Goal: Task Accomplishment & Management: Use online tool/utility

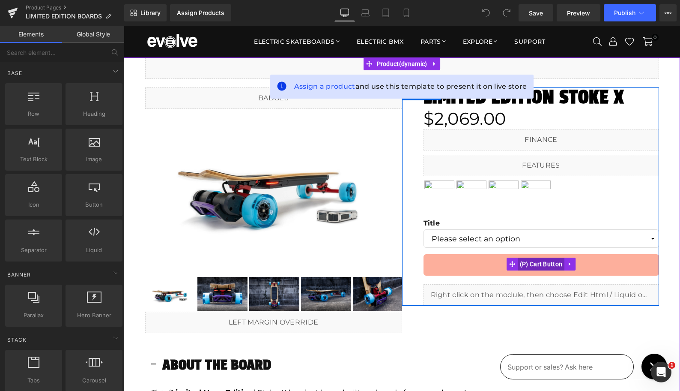
click at [542, 266] on span "(P) Cart Button" at bounding box center [541, 263] width 47 height 13
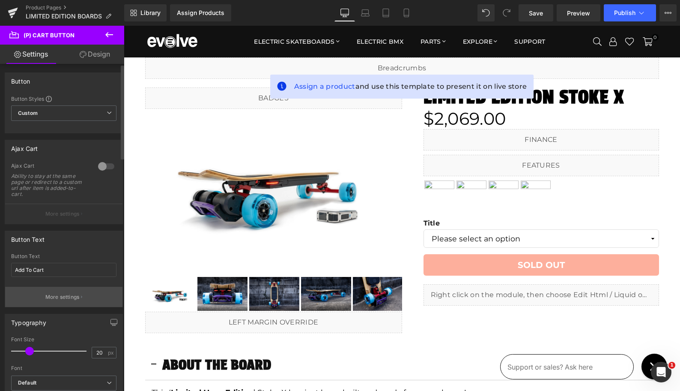
click at [60, 295] on p "More settings" at bounding box center [62, 297] width 34 height 8
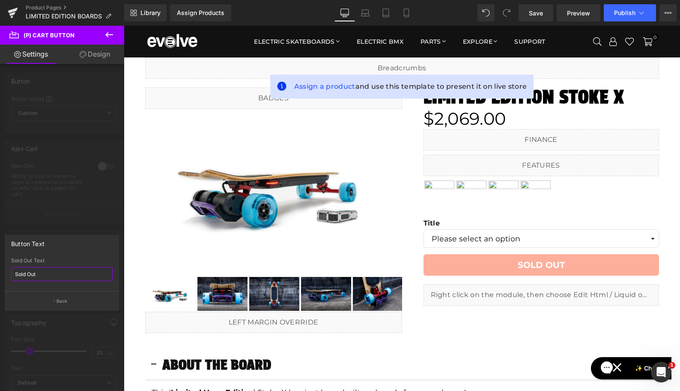
click at [51, 272] on input "Sold Out" at bounding box center [62, 274] width 102 height 14
type input "COMING SOON"
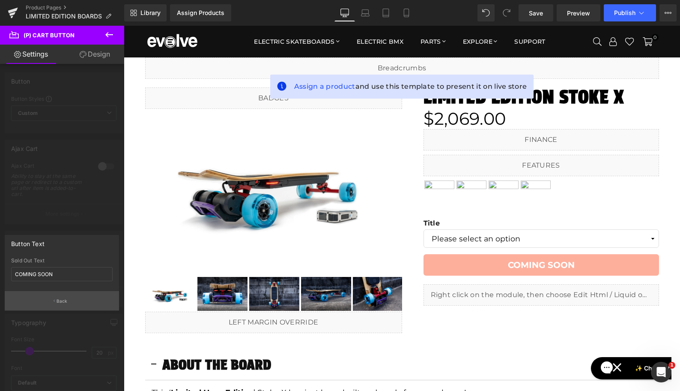
click at [60, 299] on p "Back" at bounding box center [62, 301] width 11 height 6
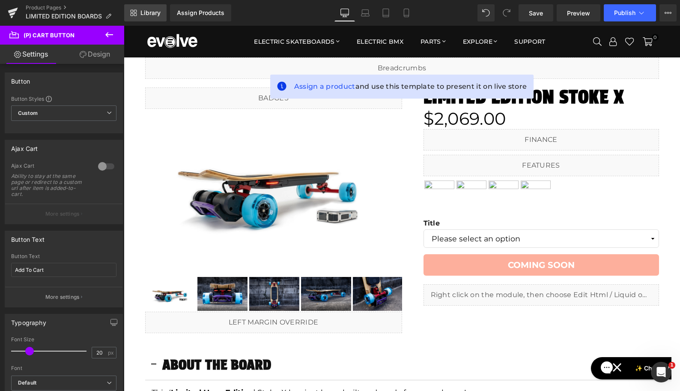
click at [154, 10] on span "Library" at bounding box center [150, 13] width 20 height 8
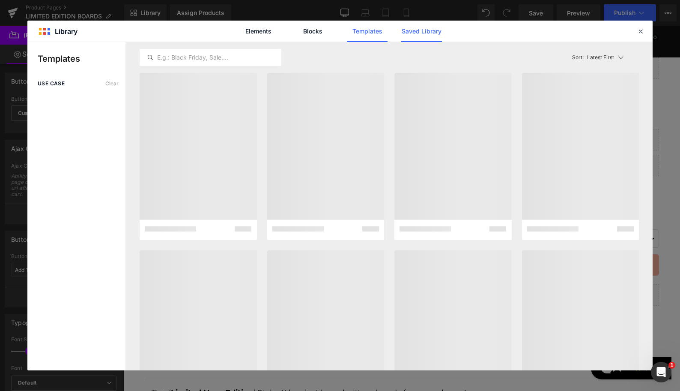
click at [416, 31] on link "Saved Library" at bounding box center [421, 31] width 41 height 21
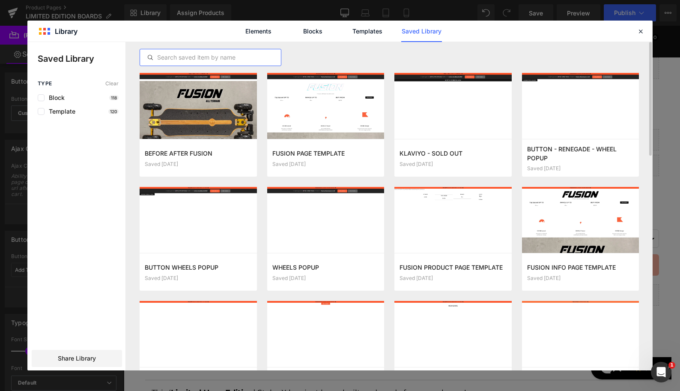
click at [201, 57] on input "text" at bounding box center [210, 57] width 141 height 10
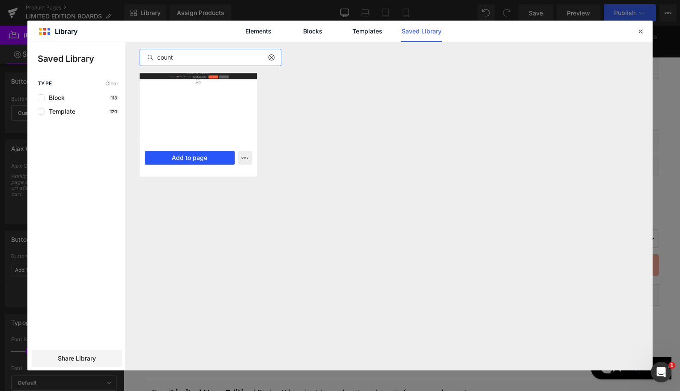
type input "count"
click at [184, 157] on button "Add to page" at bounding box center [190, 158] width 90 height 14
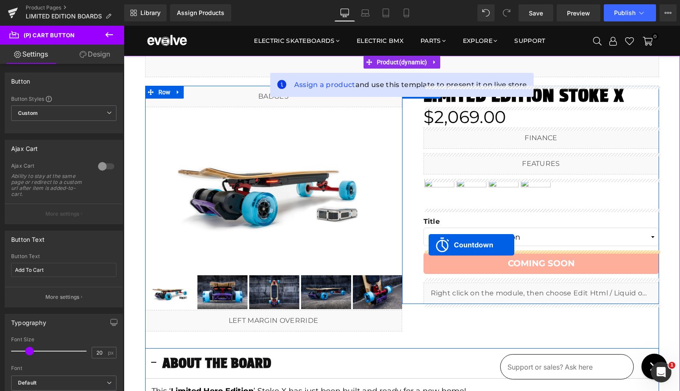
drag, startPoint x: 187, startPoint y: 214, endPoint x: 429, endPoint y: 245, distance: 243.5
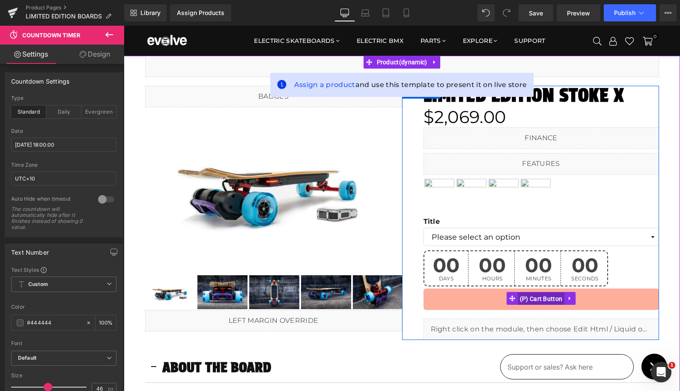
click at [518, 296] on span "(P) Cart Button" at bounding box center [541, 298] width 47 height 13
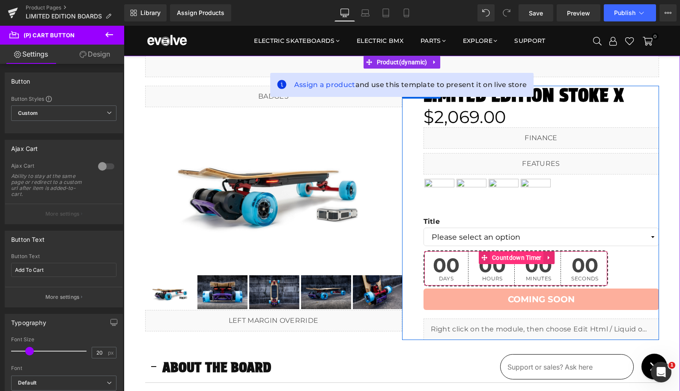
click at [496, 260] on span "Countdown Timer" at bounding box center [517, 257] width 54 height 13
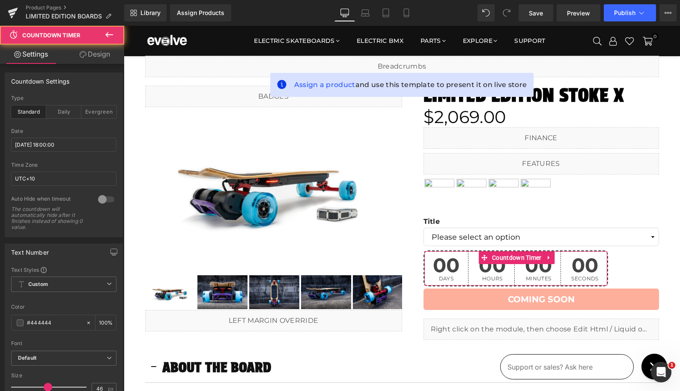
click at [95, 55] on link "Design" at bounding box center [95, 54] width 62 height 19
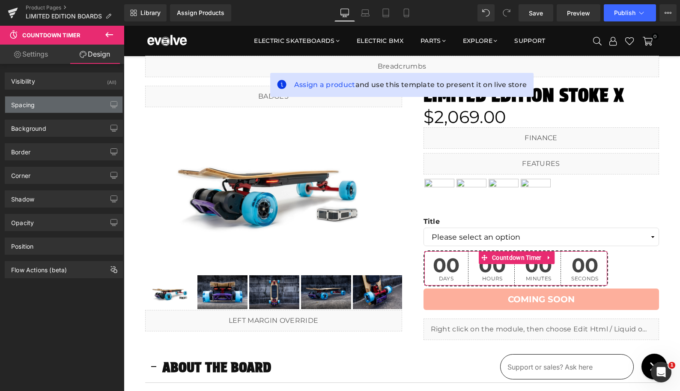
click at [71, 105] on div "Spacing" at bounding box center [63, 104] width 117 height 16
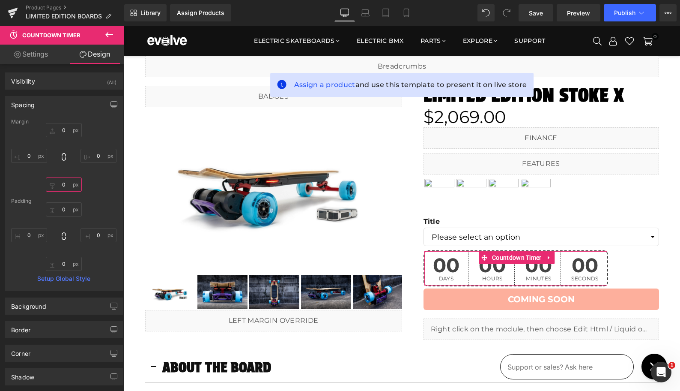
click at [63, 181] on input "0" at bounding box center [64, 184] width 36 height 14
type input "10"
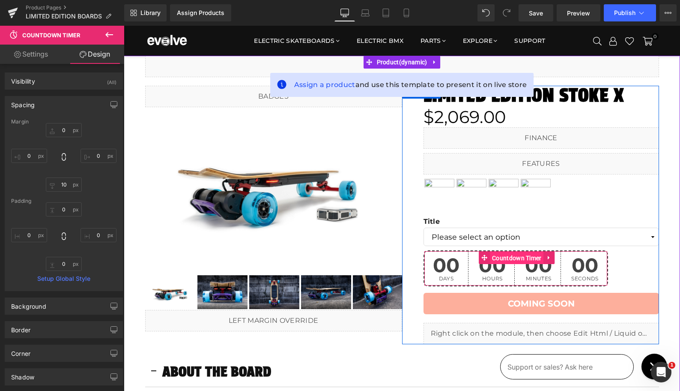
click at [496, 257] on span "Countdown Timer" at bounding box center [517, 257] width 54 height 13
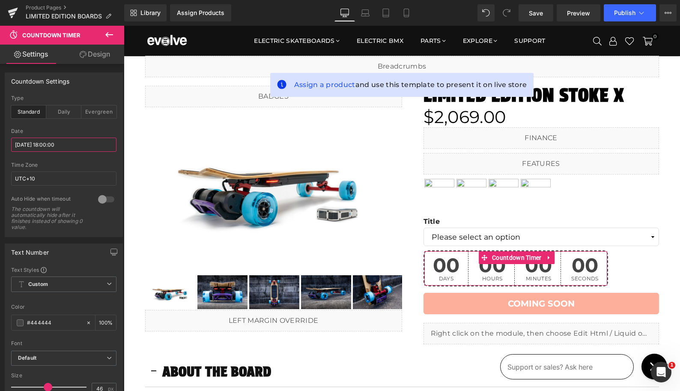
click at [42, 146] on input "[DATE] 18:00:00" at bounding box center [63, 144] width 105 height 14
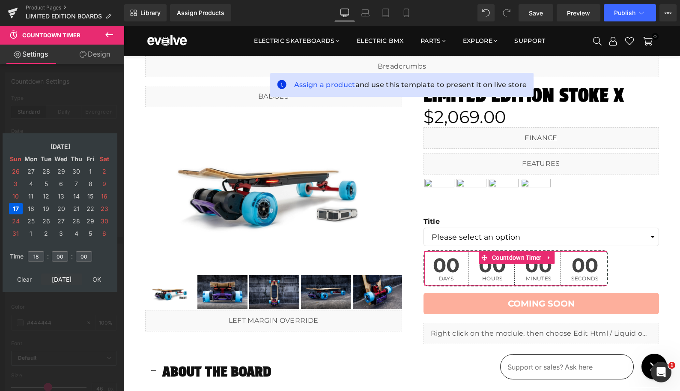
click at [64, 277] on td "[DATE]" at bounding box center [61, 279] width 41 height 12
type input "11"
type input "32"
type input "51"
click at [76, 194] on td "18" at bounding box center [76, 196] width 14 height 12
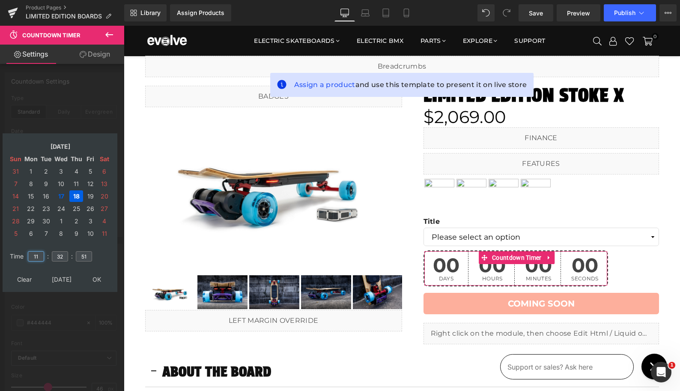
click at [38, 257] on input "11" at bounding box center [36, 256] width 16 height 10
type input "18"
type input "00"
type input "[DATE] 18:00:00"
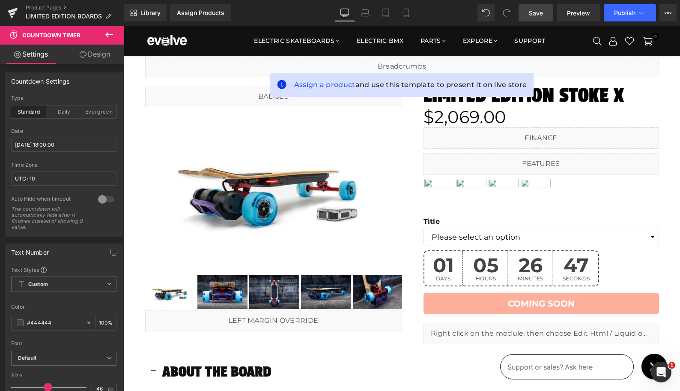
click at [540, 14] on span "Save" at bounding box center [536, 13] width 14 height 9
click at [537, 12] on span "Save" at bounding box center [536, 13] width 14 height 9
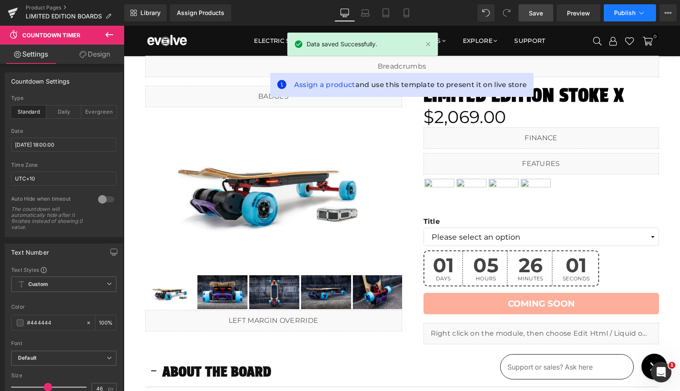
click at [615, 14] on span "Publish" at bounding box center [624, 12] width 21 height 7
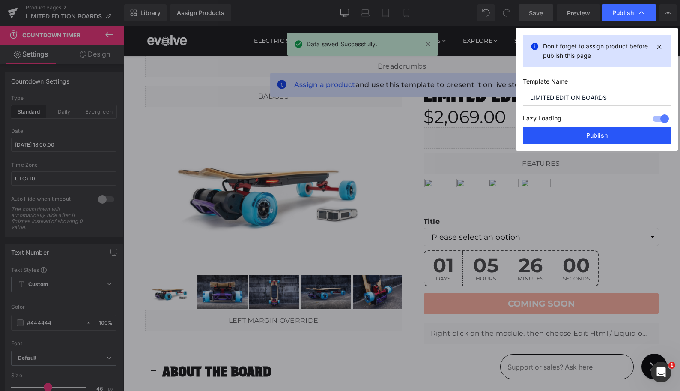
click at [601, 140] on button "Publish" at bounding box center [597, 135] width 148 height 17
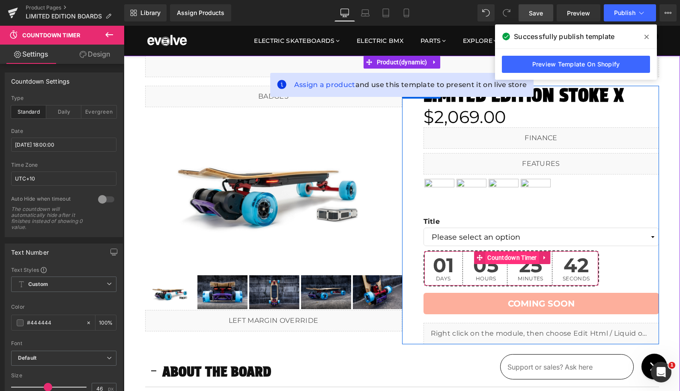
click at [511, 258] on span "Countdown Timer" at bounding box center [512, 257] width 54 height 13
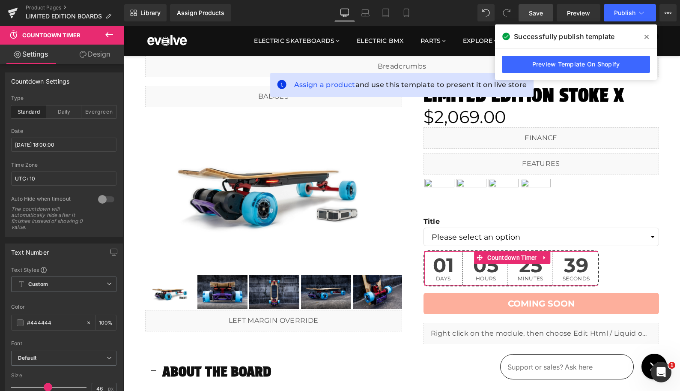
click at [99, 197] on div at bounding box center [106, 199] width 21 height 14
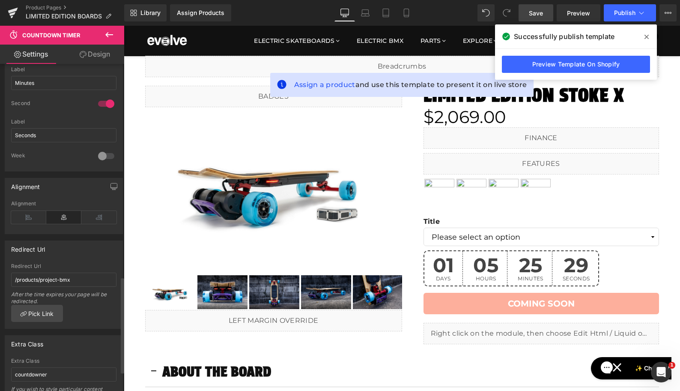
scroll to position [789, 0]
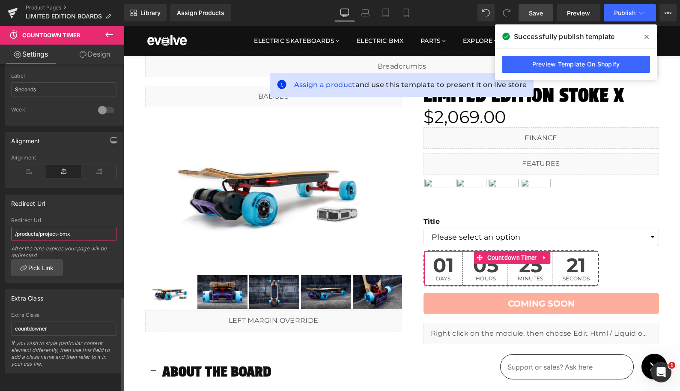
click at [46, 227] on input "/products/project-bmx" at bounding box center [63, 234] width 105 height 14
paste input "limited-edition-board"
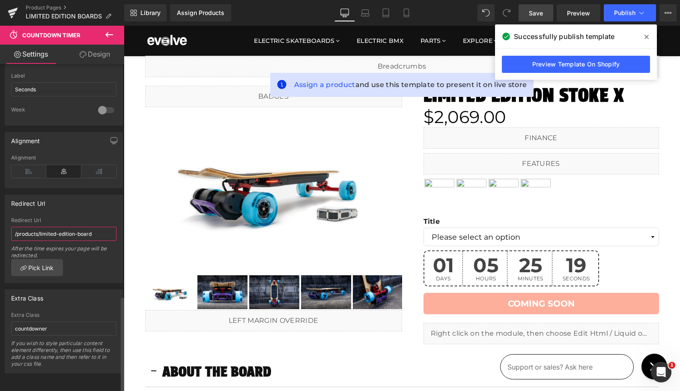
type input "/products/limited-edition-board"
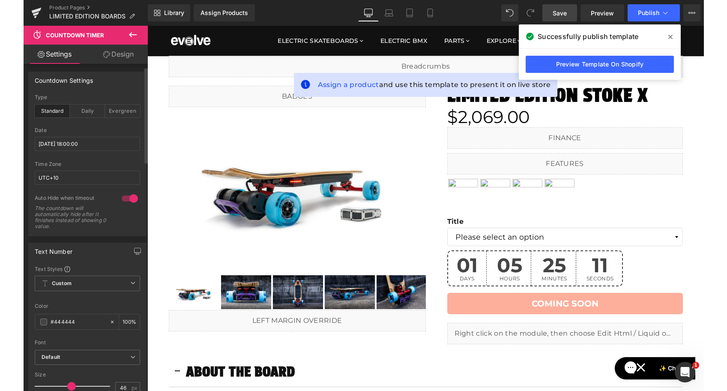
scroll to position [0, 0]
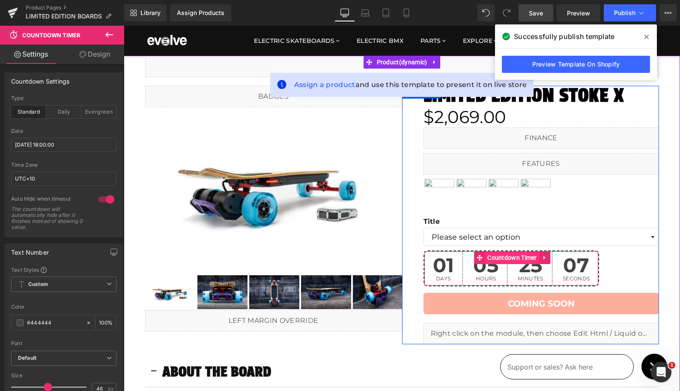
click at [513, 257] on span "Countdown Timer" at bounding box center [512, 257] width 54 height 13
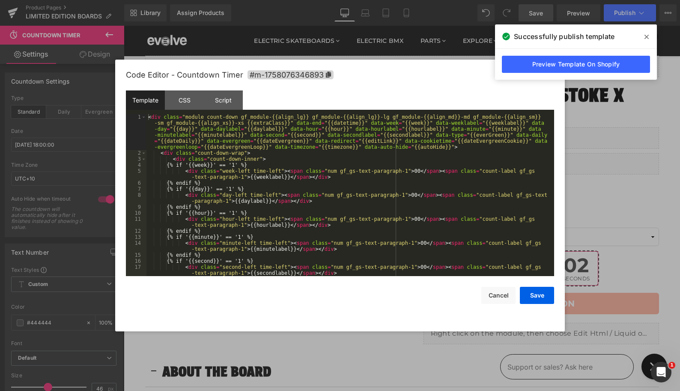
click at [510, 0] on div "Countdown Timer You are previewing how the will restyle your page. You can not …" at bounding box center [340, 0] width 680 height 0
click at [185, 102] on div "CSS" at bounding box center [184, 99] width 39 height 19
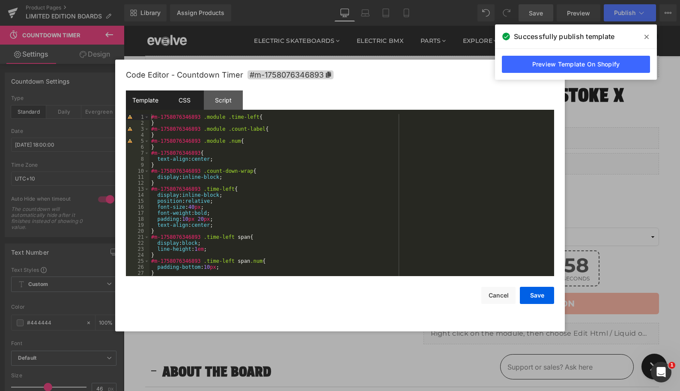
click at [146, 97] on div "Template" at bounding box center [145, 99] width 39 height 19
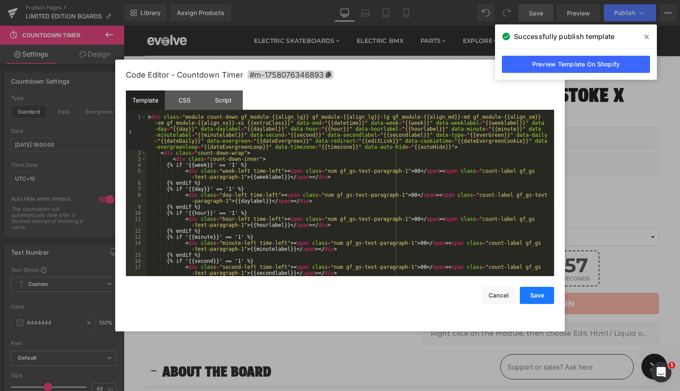
click at [534, 296] on button "Save" at bounding box center [537, 295] width 34 height 17
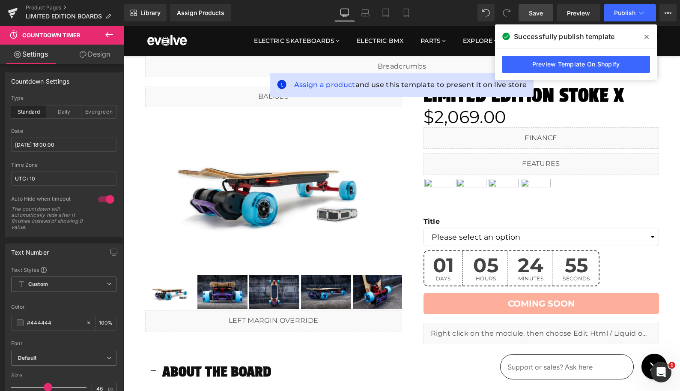
click at [547, 20] on link "Save" at bounding box center [536, 12] width 35 height 17
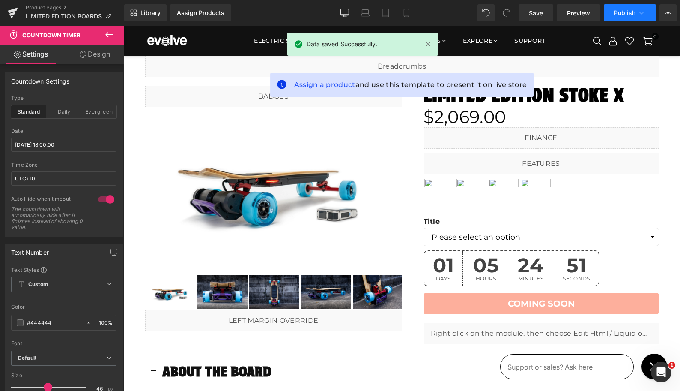
click at [623, 14] on span "Publish" at bounding box center [624, 12] width 21 height 7
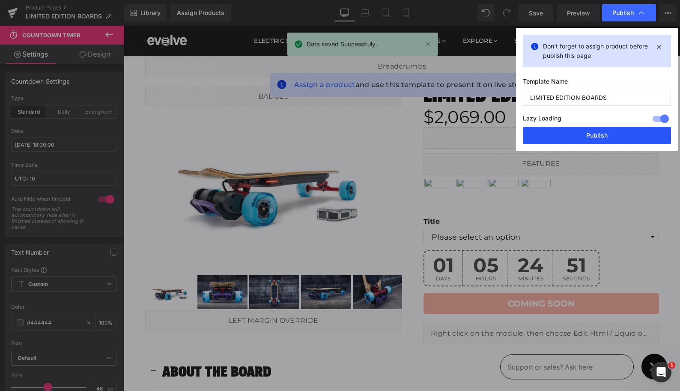
drag, startPoint x: 607, startPoint y: 135, endPoint x: 483, endPoint y: 108, distance: 126.7
click at [607, 135] on button "Publish" at bounding box center [597, 135] width 148 height 17
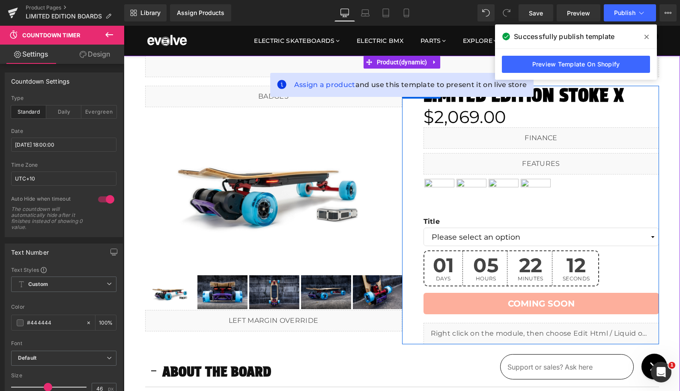
click at [550, 327] on icon at bounding box center [550, 329] width 5 height 5
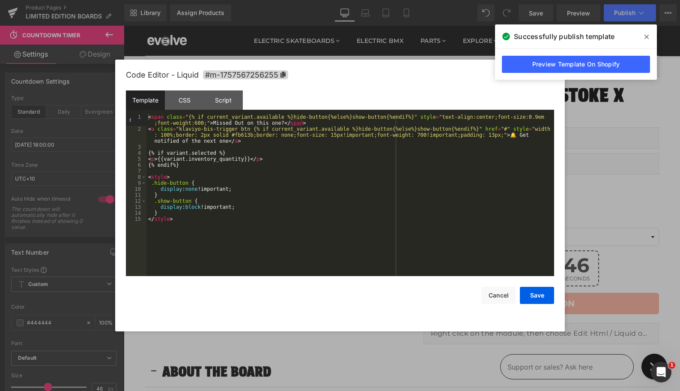
click at [177, 182] on div "< span class = "{% if current_variant.available %}hide-button{%else%}show-butto…" at bounding box center [350, 204] width 408 height 180
drag, startPoint x: 177, startPoint y: 182, endPoint x: 157, endPoint y: 181, distance: 20.2
click at [157, 181] on div "< span class = "{% if current_variant.available %}hide-button{%else%}show-butto…" at bounding box center [350, 204] width 408 height 180
click at [188, 118] on div "< span class = "{% if current_variant.available %}hide-button{%else%}show-butto…" at bounding box center [350, 204] width 408 height 180
paste textarea
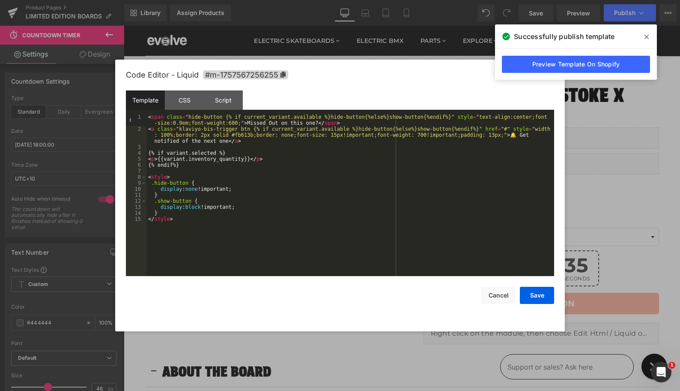
click at [180, 130] on div "< span class = "hide-button {% if current_variant.available %}hide-button{%else…" at bounding box center [350, 204] width 408 height 180
paste textarea
click at [536, 296] on button "Save" at bounding box center [537, 295] width 34 height 17
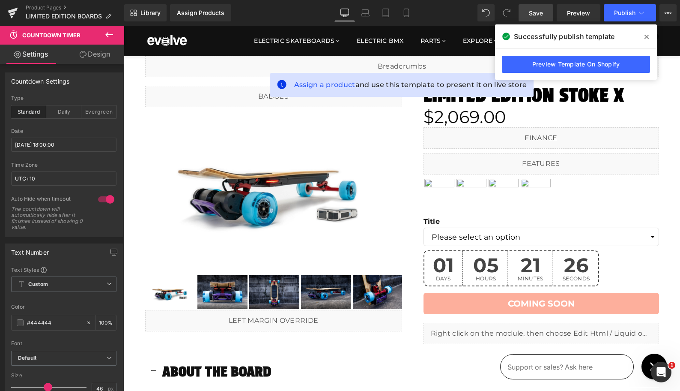
click at [538, 15] on span "Save" at bounding box center [536, 13] width 14 height 9
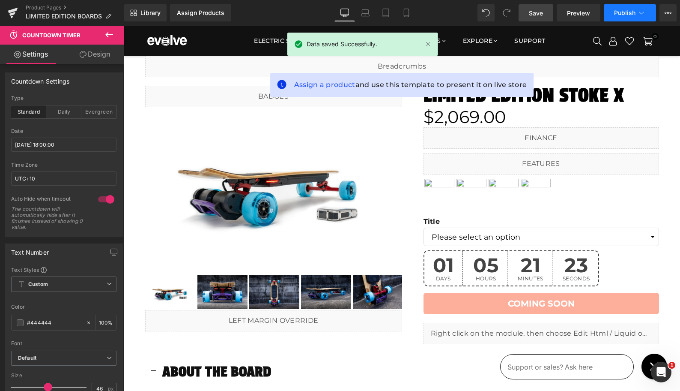
click at [613, 12] on button "Publish" at bounding box center [630, 12] width 52 height 17
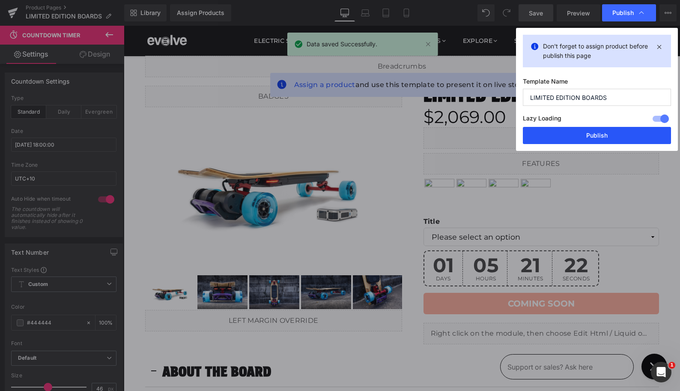
click at [583, 130] on button "Publish" at bounding box center [597, 135] width 148 height 17
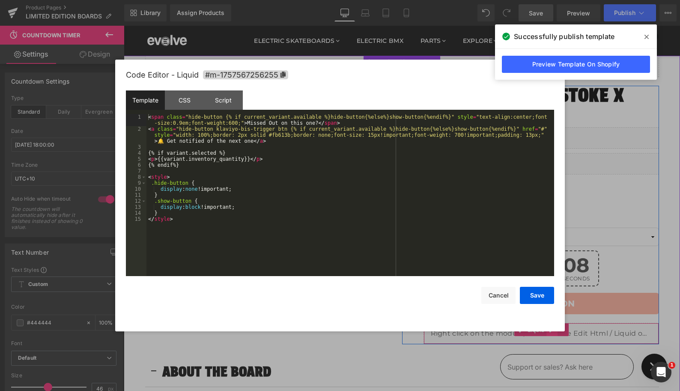
click at [551, 332] on link at bounding box center [552, 329] width 11 height 13
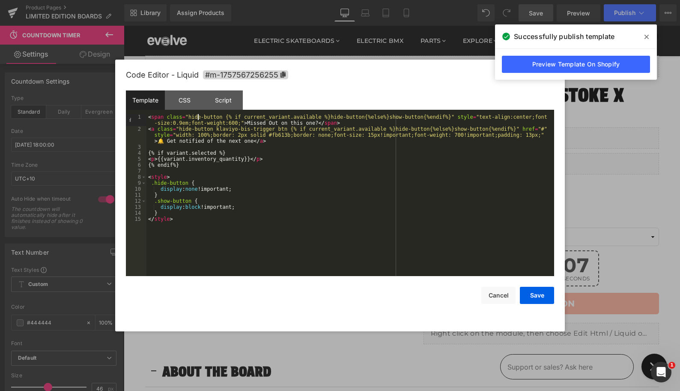
click at [197, 116] on div "< span class = "hide-button {% if current_variant.available %}hide-button{%else…" at bounding box center [350, 204] width 408 height 180
drag, startPoint x: 197, startPoint y: 116, endPoint x: 211, endPoint y: 116, distance: 13.3
click at [211, 116] on div "< span class = "hide-button {% if current_variant.available %}hide-button{%else…" at bounding box center [350, 204] width 408 height 180
click at [203, 129] on div "< span class = "{% if current_variant.available %}hide-button{%else%}show-butto…" at bounding box center [350, 204] width 408 height 180
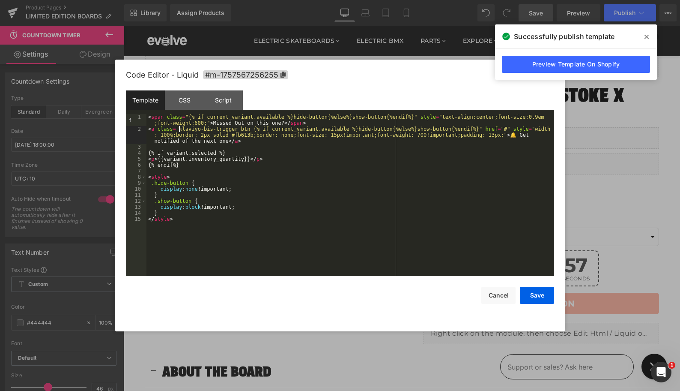
click at [250, 235] on div "< span class = "{% if current_variant.available %}hide-button{%else%}show-butto…" at bounding box center [350, 204] width 408 height 180
click at [167, 212] on div "< span class = "{% if current_variant.available %}hide-button{%else%}show-butto…" at bounding box center [350, 204] width 408 height 180
click at [181, 102] on div "CSS" at bounding box center [184, 99] width 39 height 19
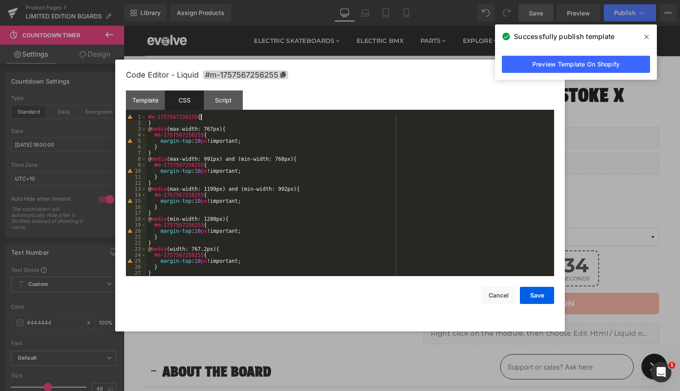
click at [206, 117] on div "#m-1757567256255 { } @ media (max-width: 767px) { #m-1757567256255 { margin-top…" at bounding box center [348, 201] width 404 height 174
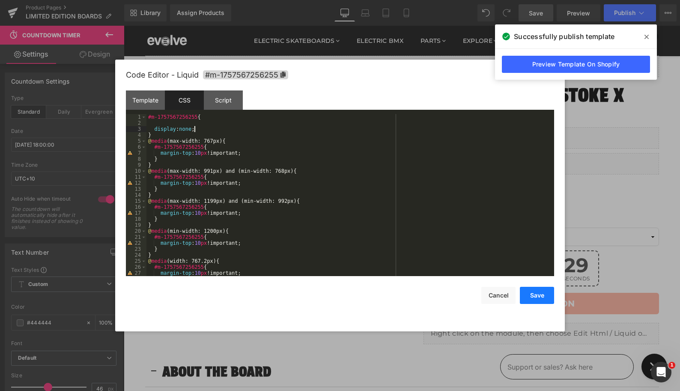
click at [534, 296] on button "Save" at bounding box center [537, 295] width 34 height 17
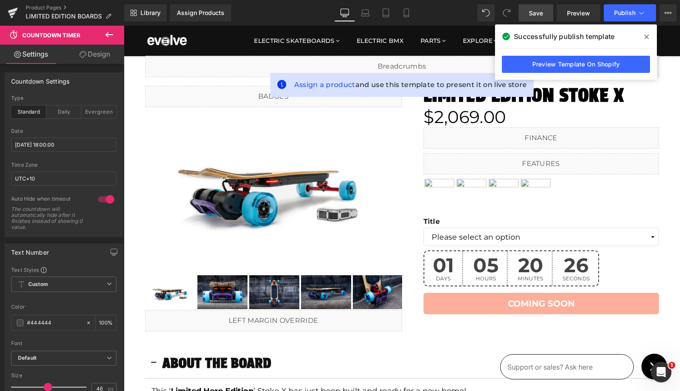
click at [532, 14] on span "Save" at bounding box center [536, 13] width 14 height 9
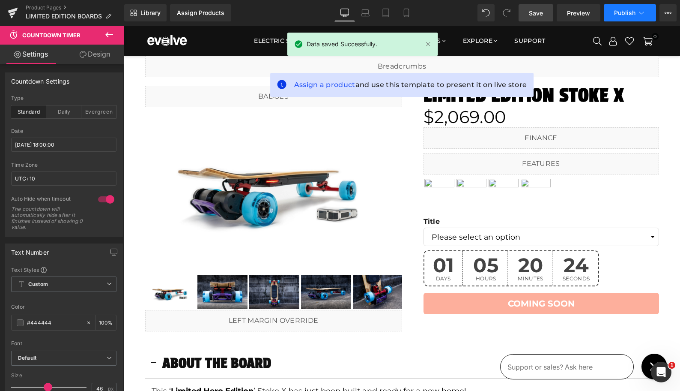
click at [626, 12] on span "Publish" at bounding box center [624, 12] width 21 height 7
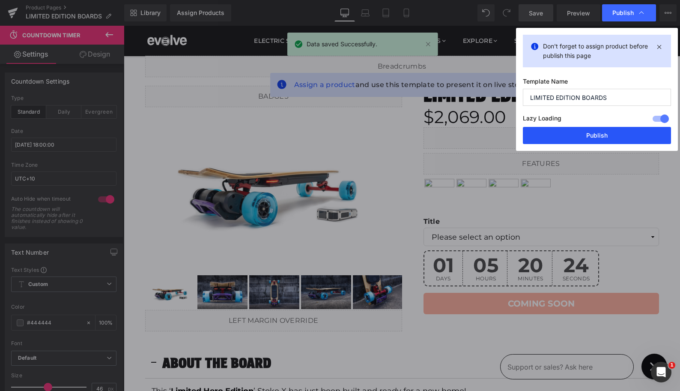
drag, startPoint x: 603, startPoint y: 135, endPoint x: 364, endPoint y: 60, distance: 250.8
click at [603, 135] on button "Publish" at bounding box center [597, 135] width 148 height 17
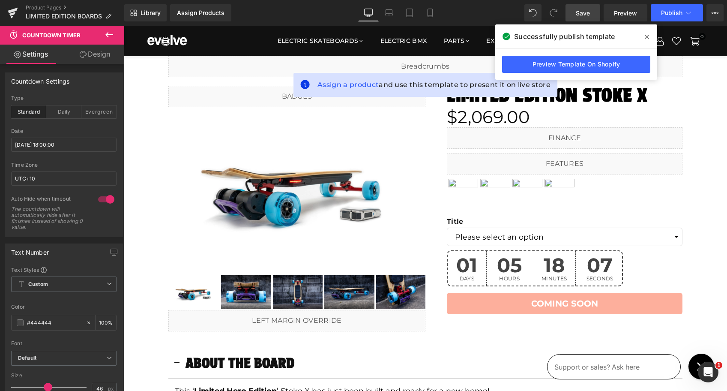
click at [648, 38] on icon at bounding box center [647, 36] width 4 height 7
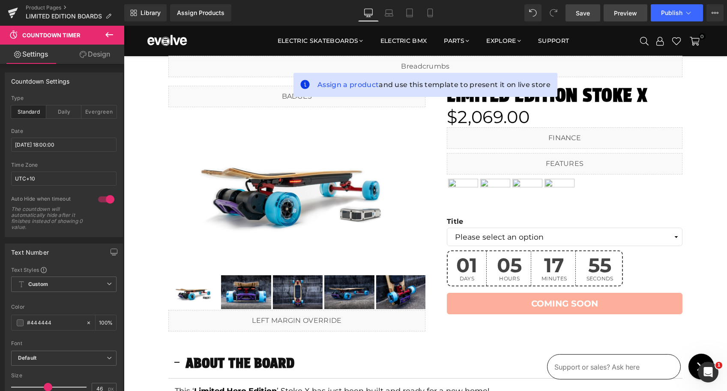
click at [629, 13] on span "Preview" at bounding box center [625, 13] width 23 height 9
click at [680, 368] on icon "Open Intercom Messenger" at bounding box center [707, 371] width 14 height 14
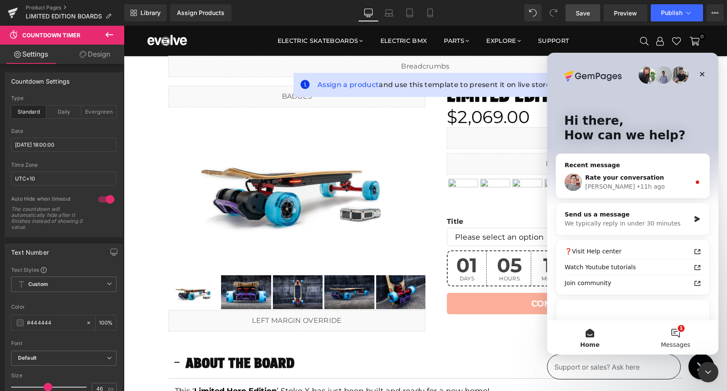
click at [676, 337] on button "1 Messages" at bounding box center [676, 337] width 86 height 34
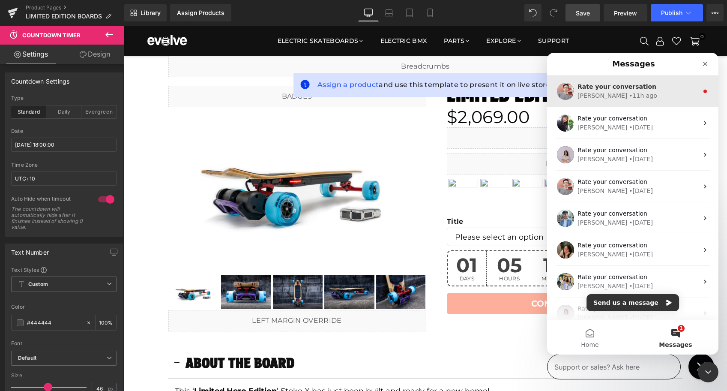
click at [629, 92] on div "• 11h ago" at bounding box center [643, 95] width 28 height 9
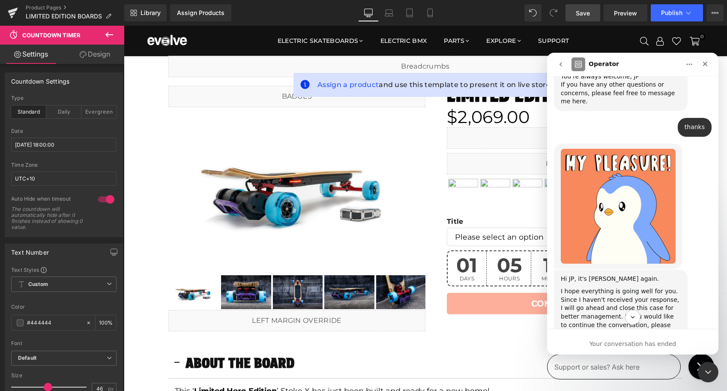
scroll to position [2476, 0]
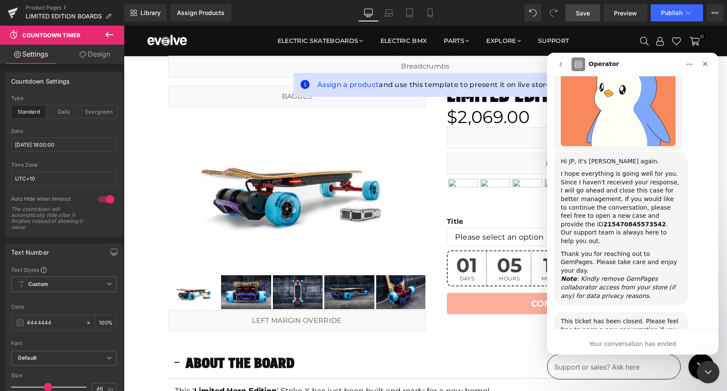
click at [680, 371] on icon "Close Intercom Messenger" at bounding box center [707, 370] width 10 height 10
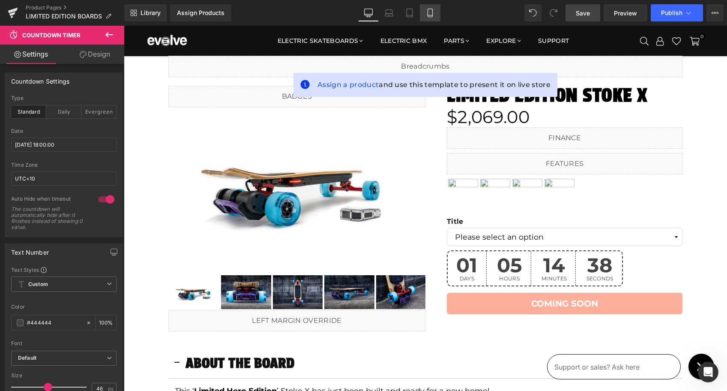
click at [432, 14] on icon at bounding box center [429, 13] width 5 height 8
type input "100"
type input "34"
type input "100"
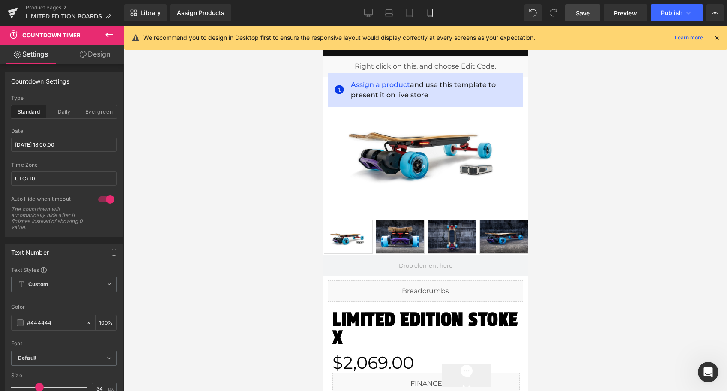
scroll to position [351, 0]
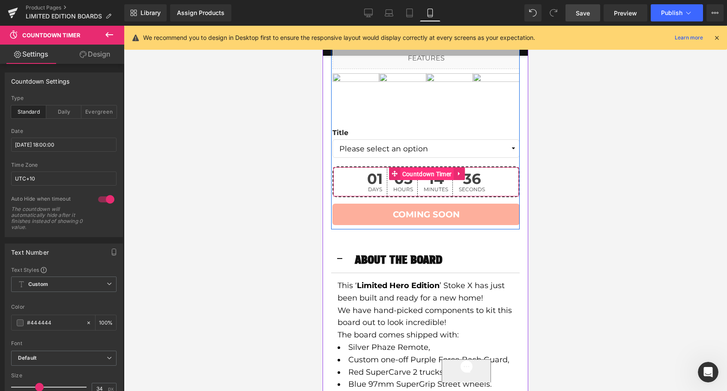
click at [429, 175] on span "Countdown Timer" at bounding box center [427, 173] width 54 height 13
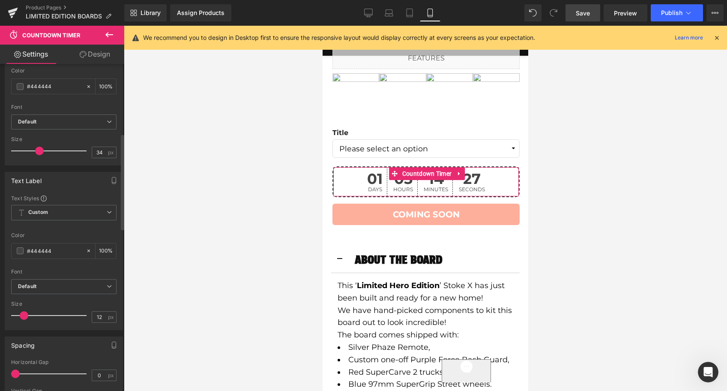
scroll to position [236, 0]
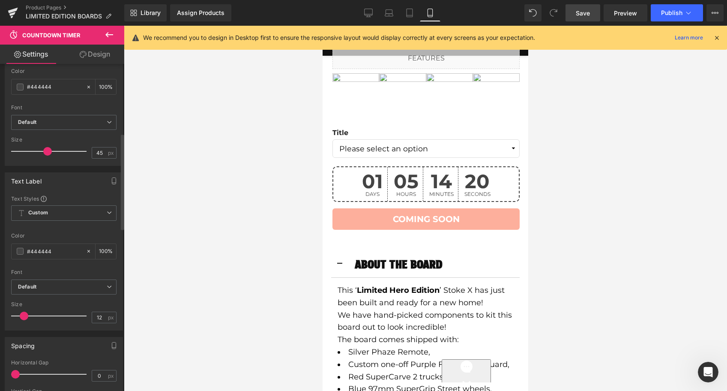
type input "44"
drag, startPoint x: 39, startPoint y: 150, endPoint x: 46, endPoint y: 150, distance: 6.9
click at [46, 150] on span at bounding box center [46, 151] width 9 height 9
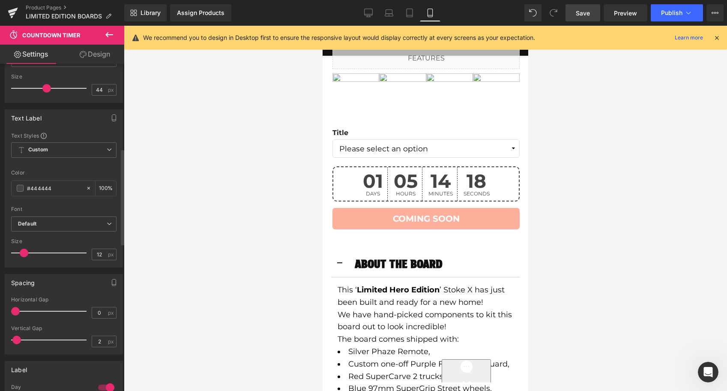
scroll to position [302, 0]
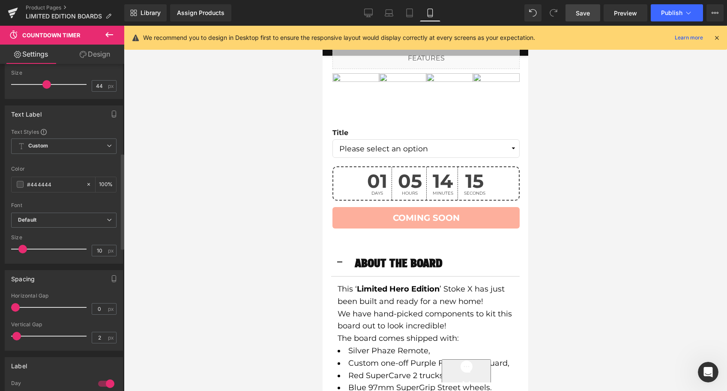
click at [25, 248] on span at bounding box center [22, 249] width 9 height 9
type input "11"
click at [26, 248] on span at bounding box center [23, 249] width 9 height 9
click at [582, 12] on span "Save" at bounding box center [583, 13] width 14 height 9
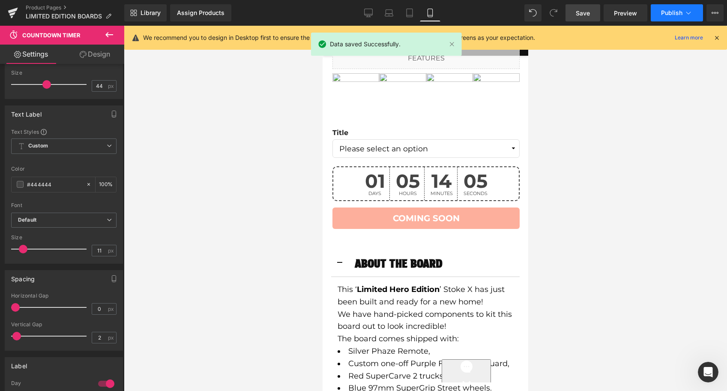
click at [668, 12] on span "Publish" at bounding box center [671, 12] width 21 height 7
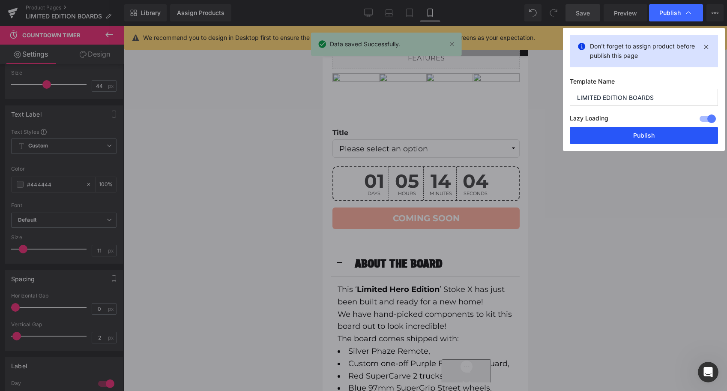
click at [648, 137] on button "Publish" at bounding box center [644, 135] width 148 height 17
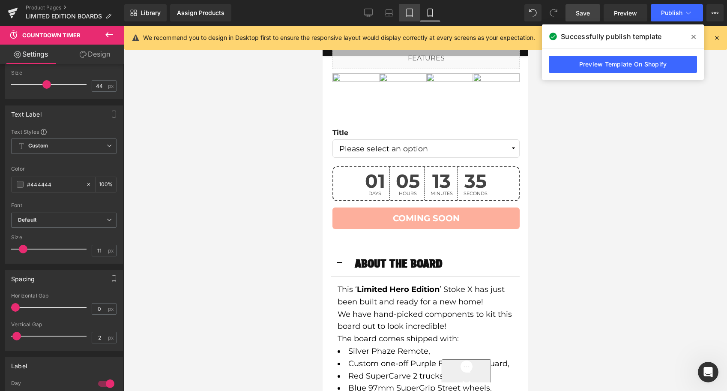
click at [408, 13] on icon at bounding box center [409, 13] width 9 height 9
type input "100"
type input "30"
type input "100"
type input "12"
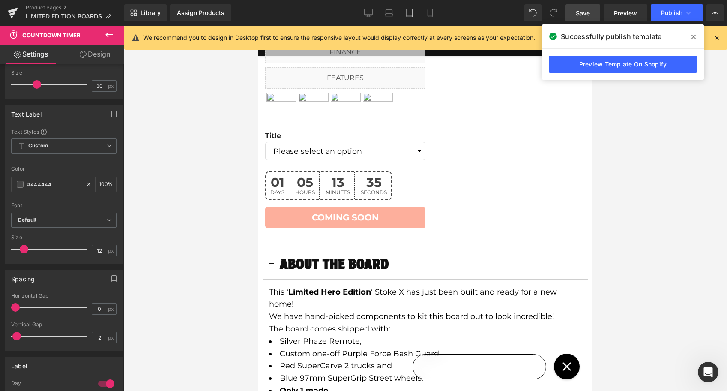
scroll to position [415, 0]
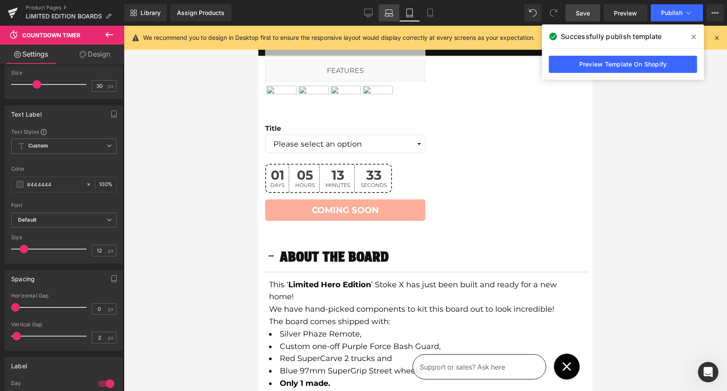
click at [389, 15] on icon at bounding box center [388, 15] width 1 height 0
type input "100"
type input "46"
type input "100"
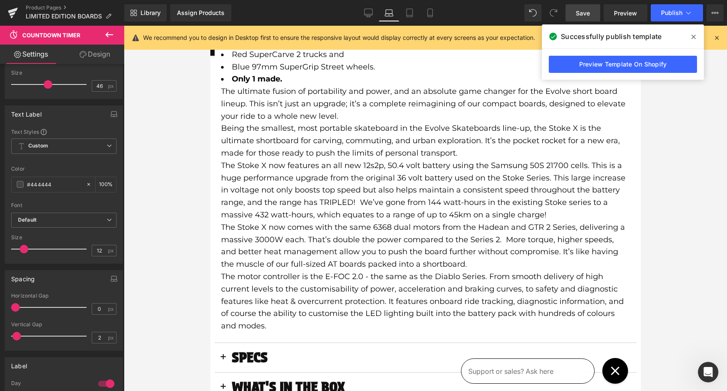
scroll to position [113, 0]
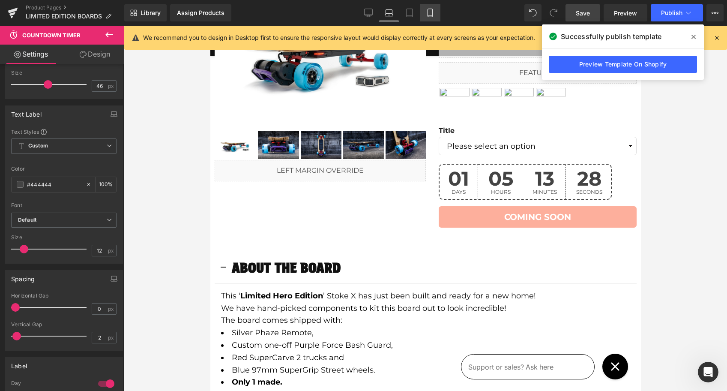
click at [428, 15] on icon at bounding box center [430, 13] width 9 height 9
type input "100"
type input "44"
type input "100"
type input "11"
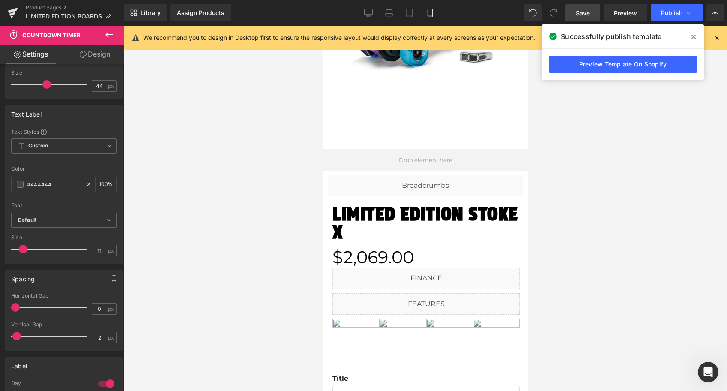
scroll to position [344, 0]
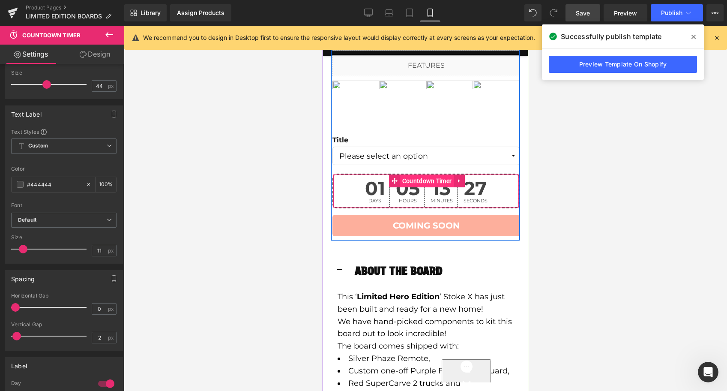
click at [425, 175] on span "Countdown Timer" at bounding box center [427, 180] width 54 height 13
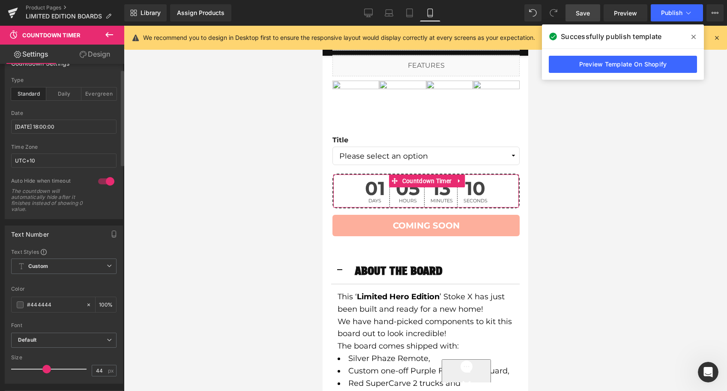
scroll to position [0, 0]
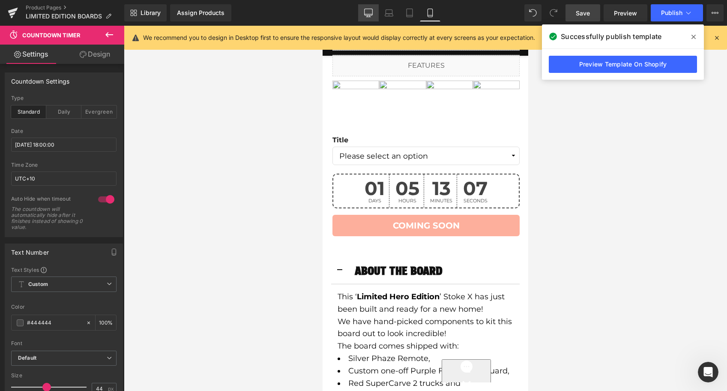
click at [364, 9] on icon at bounding box center [368, 12] width 8 height 6
type input "100"
type input "46"
type input "100"
type input "12"
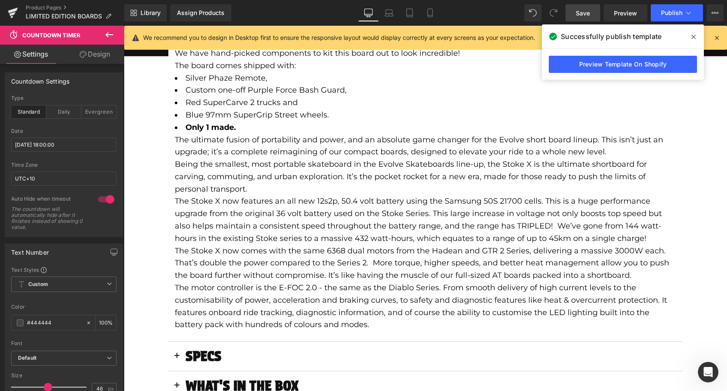
scroll to position [79, 0]
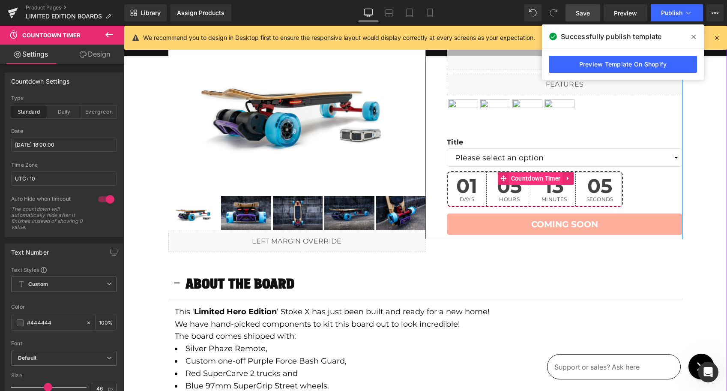
click at [512, 177] on span "Countdown Timer" at bounding box center [536, 178] width 54 height 13
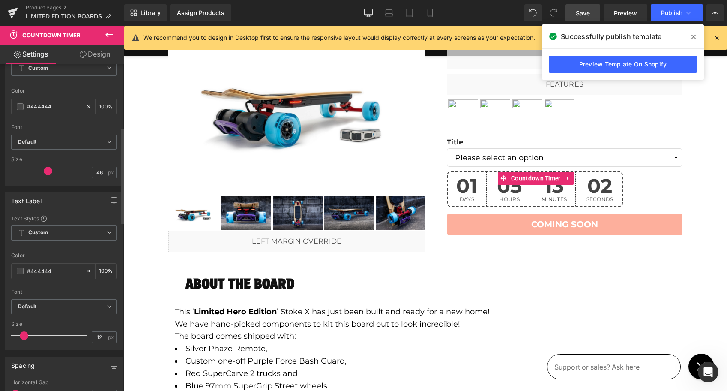
scroll to position [215, 0]
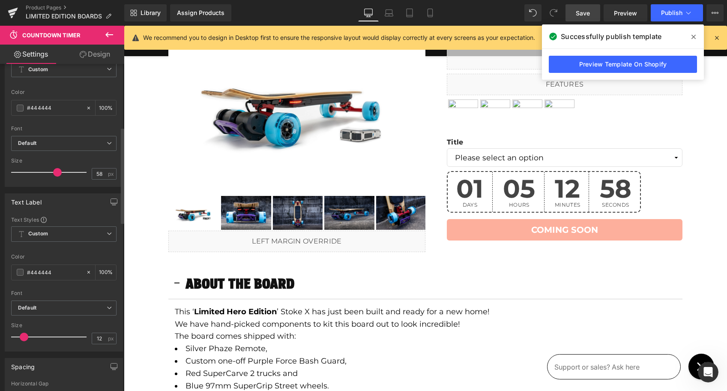
type input "57"
drag, startPoint x: 48, startPoint y: 172, endPoint x: 55, endPoint y: 173, distance: 7.4
click at [55, 173] on span at bounding box center [56, 172] width 9 height 9
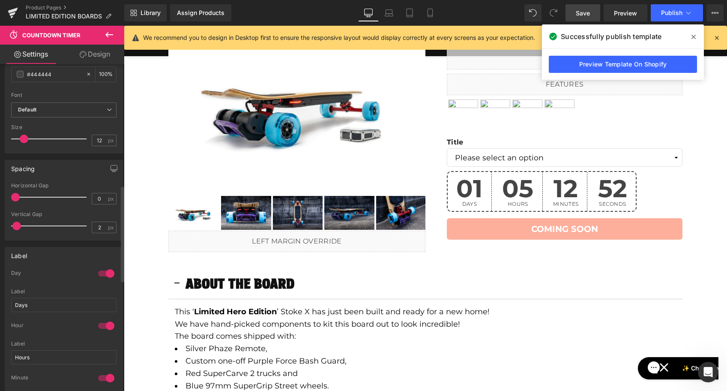
scroll to position [413, 0]
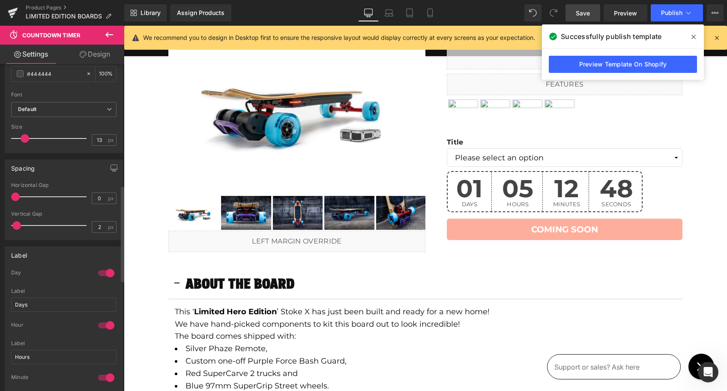
click at [25, 140] on span at bounding box center [25, 138] width 9 height 9
click at [586, 12] on span "Save" at bounding box center [583, 13] width 14 height 9
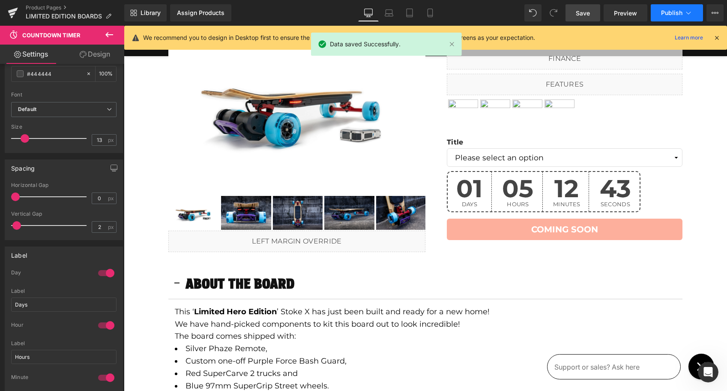
click at [664, 12] on span "Publish" at bounding box center [671, 12] width 21 height 7
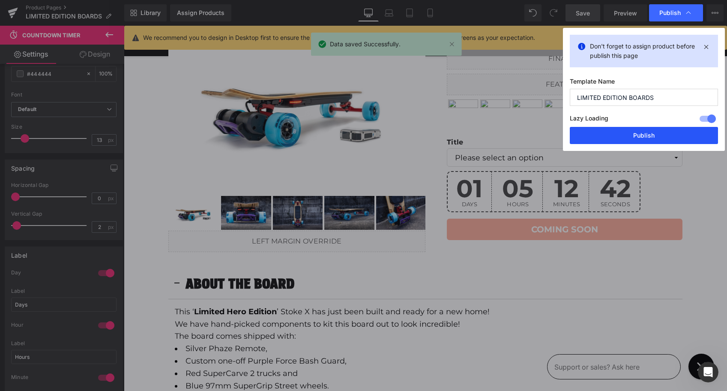
click at [622, 133] on button "Publish" at bounding box center [644, 135] width 148 height 17
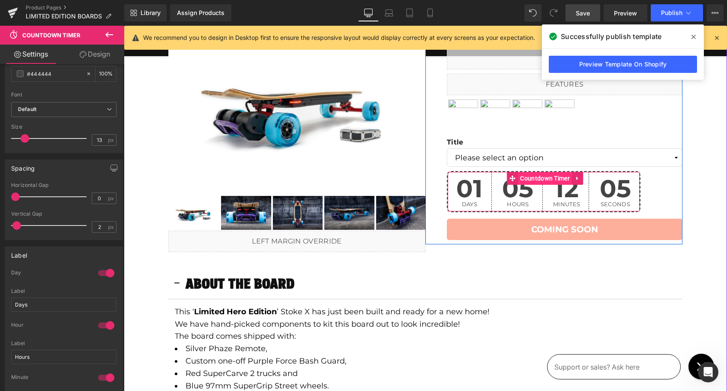
click at [523, 180] on span "Countdown Timer" at bounding box center [545, 178] width 54 height 13
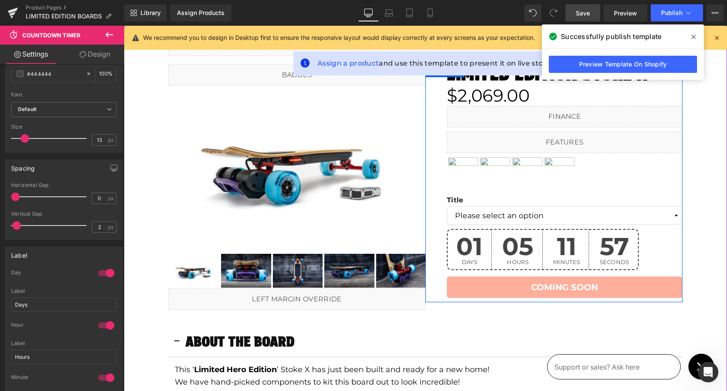
scroll to position [25, 0]
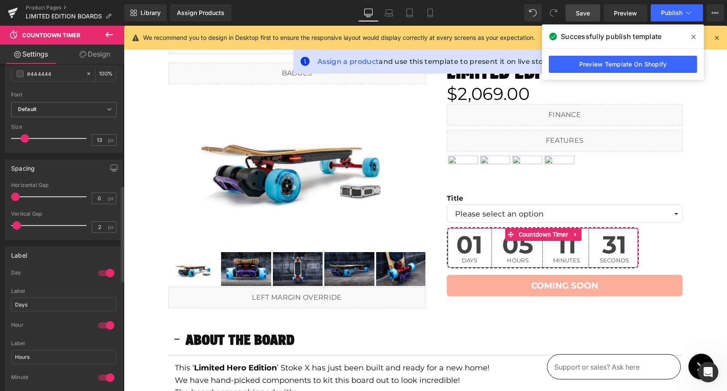
type input "12"
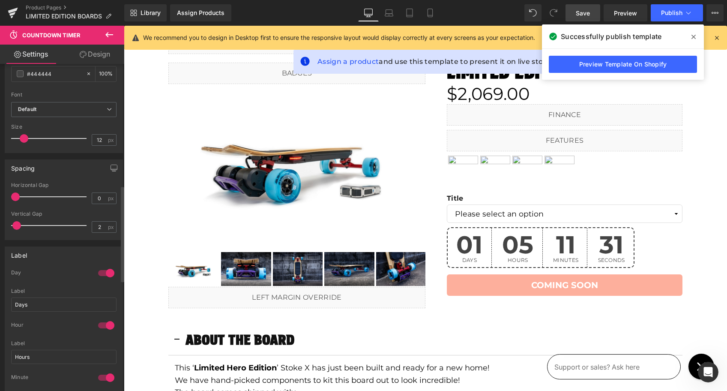
click at [24, 138] on span at bounding box center [24, 138] width 9 height 9
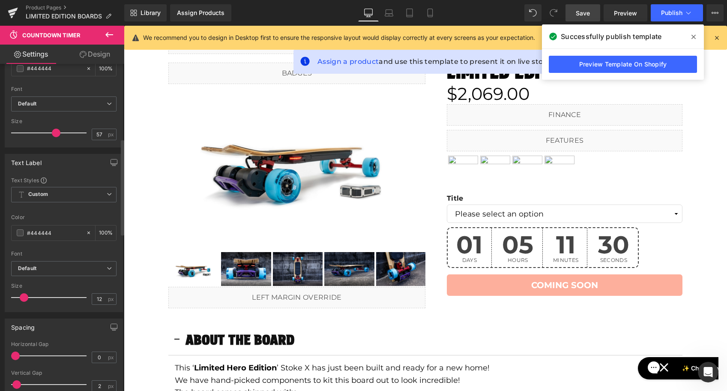
scroll to position [233, 0]
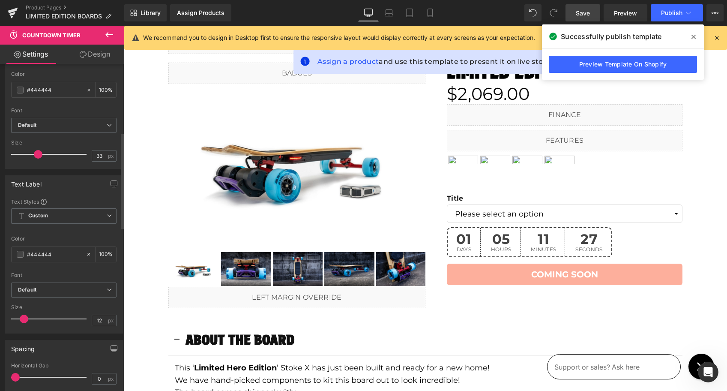
type input "34"
drag, startPoint x: 54, startPoint y: 150, endPoint x: 38, endPoint y: 151, distance: 15.9
click at [38, 151] on span at bounding box center [39, 154] width 9 height 9
click at [592, 14] on link "Save" at bounding box center [582, 12] width 35 height 17
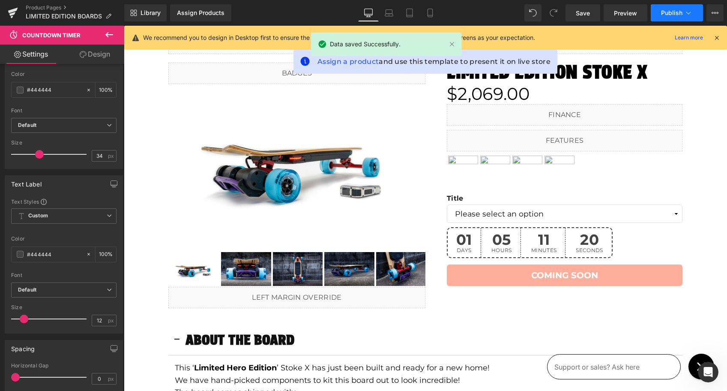
click at [659, 13] on button "Publish" at bounding box center [677, 12] width 52 height 17
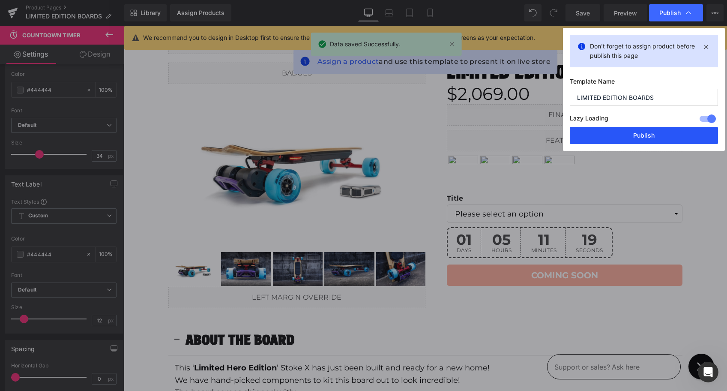
click at [638, 138] on button "Publish" at bounding box center [644, 135] width 148 height 17
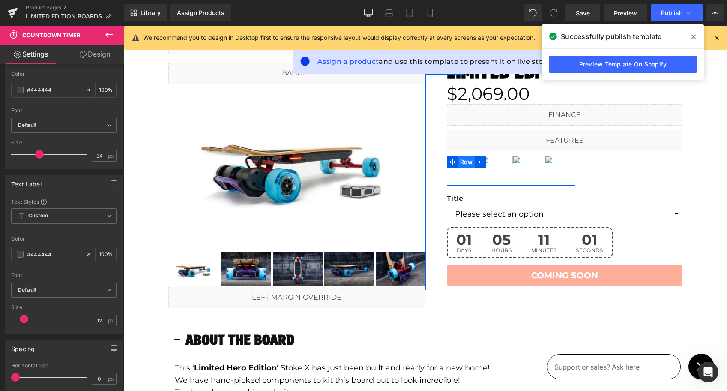
click at [468, 161] on span "Row" at bounding box center [466, 161] width 17 height 13
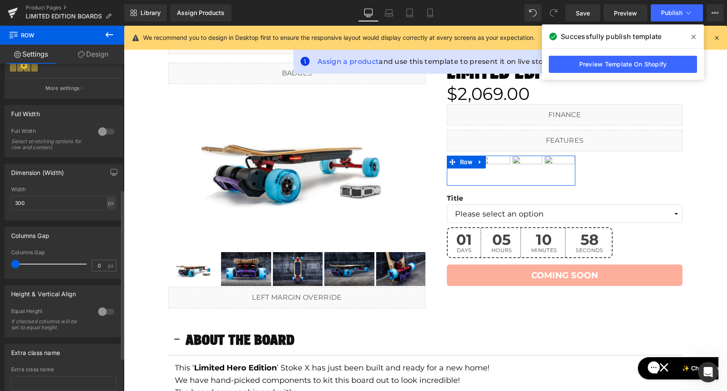
scroll to position [248, 0]
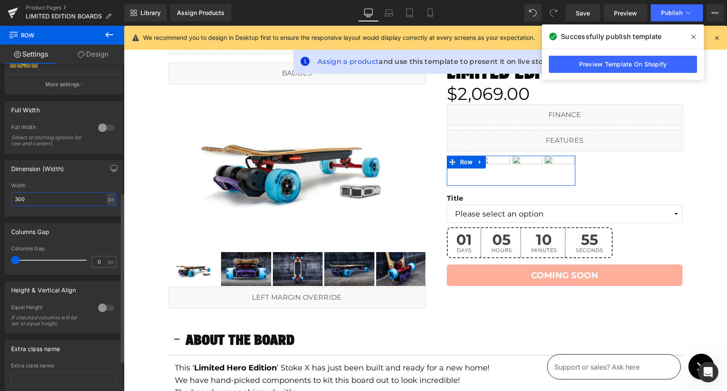
click at [77, 202] on input "300" at bounding box center [63, 199] width 105 height 14
type input "380"
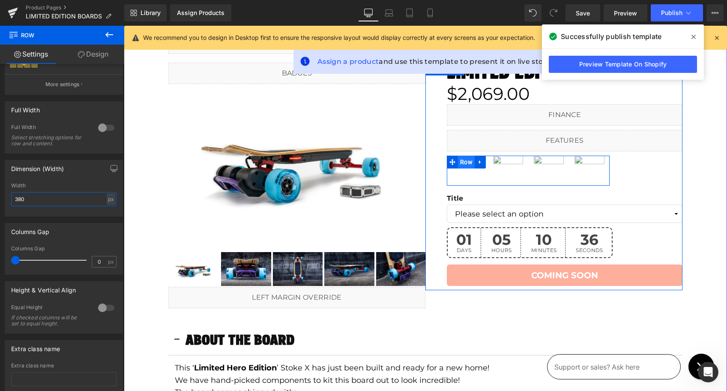
click at [466, 161] on span "Row" at bounding box center [466, 161] width 17 height 13
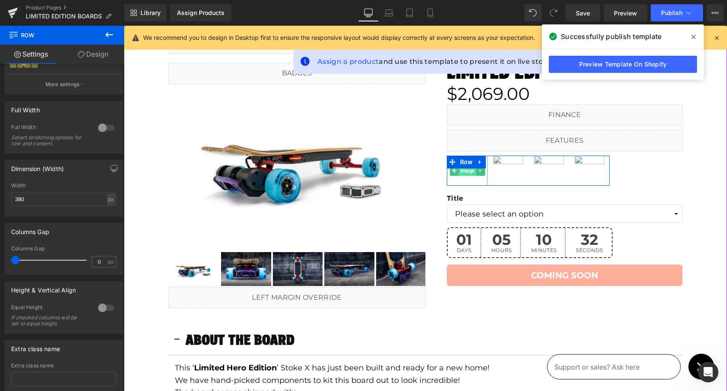
click at [473, 172] on span "Image" at bounding box center [466, 170] width 17 height 10
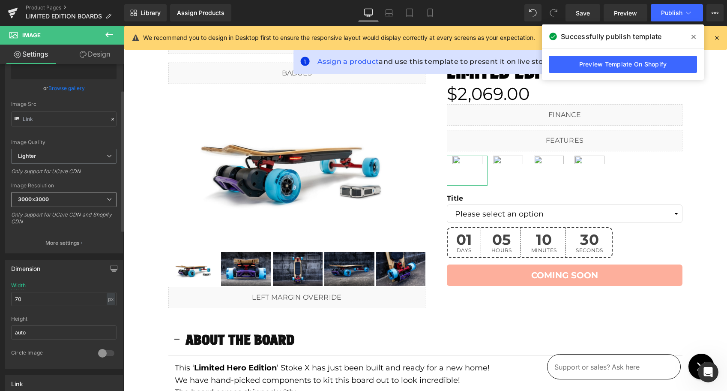
scroll to position [139, 0]
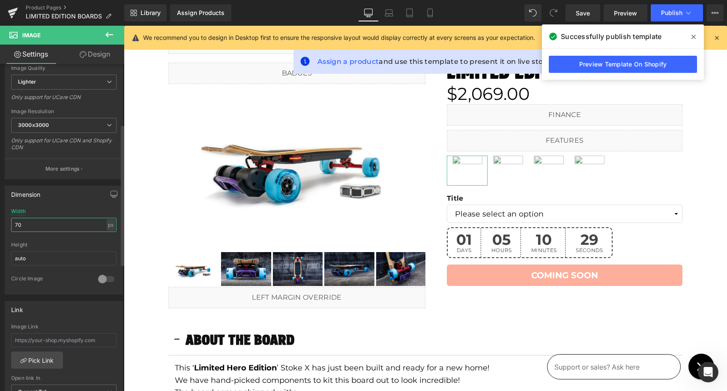
click at [41, 224] on input "70" at bounding box center [63, 225] width 105 height 14
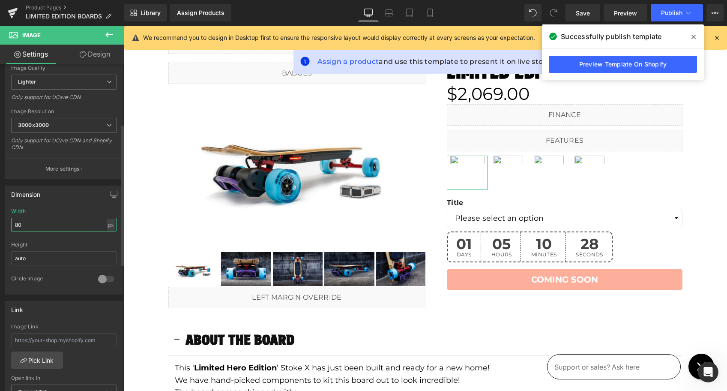
type input "90"
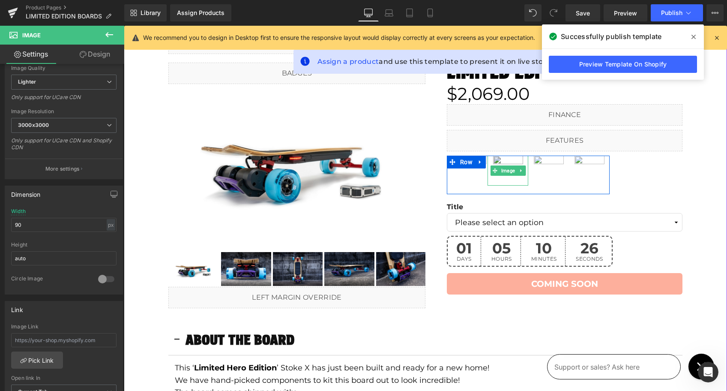
click at [508, 161] on img at bounding box center [508, 170] width 30 height 30
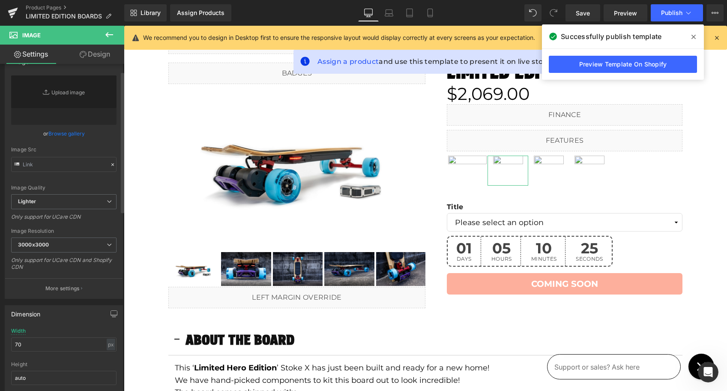
scroll to position [14, 0]
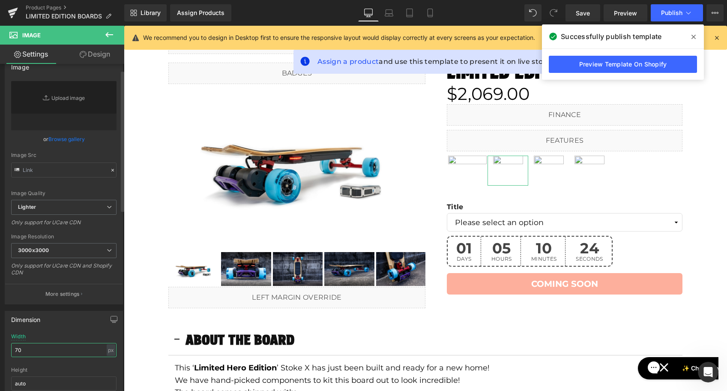
click at [35, 350] on input "70" at bounding box center [63, 350] width 105 height 14
type input "90"
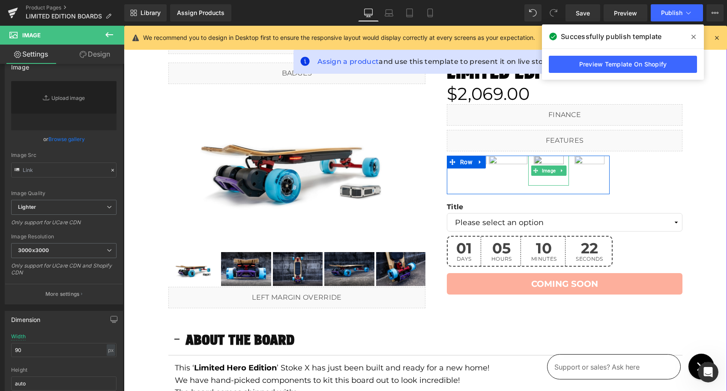
click at [545, 160] on img at bounding box center [549, 170] width 30 height 30
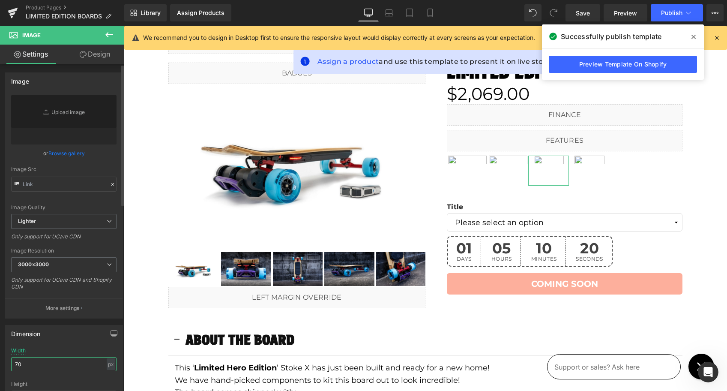
click at [32, 363] on input "70" at bounding box center [63, 364] width 105 height 14
type input "90"
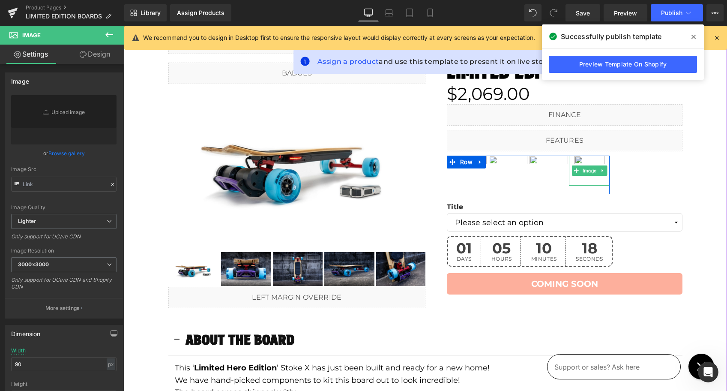
click at [586, 159] on img at bounding box center [589, 170] width 30 height 30
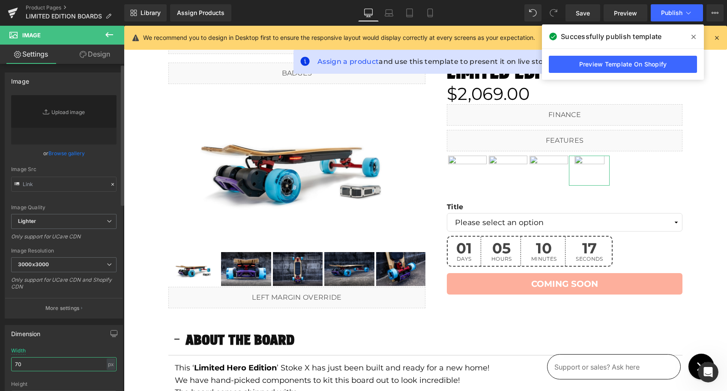
click at [57, 365] on input "70" at bounding box center [63, 364] width 105 height 14
click at [428, 14] on icon at bounding box center [430, 13] width 9 height 9
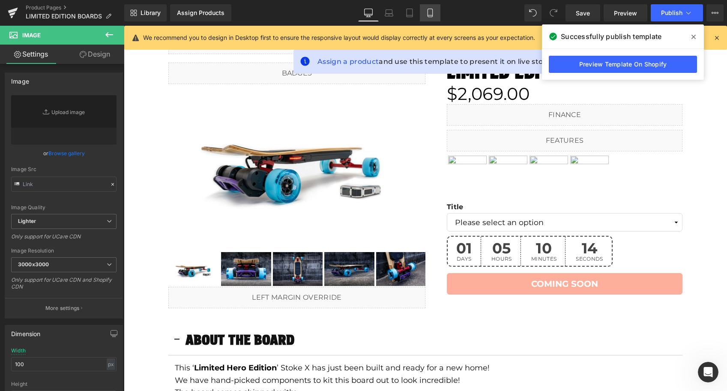
scroll to position [269, 0]
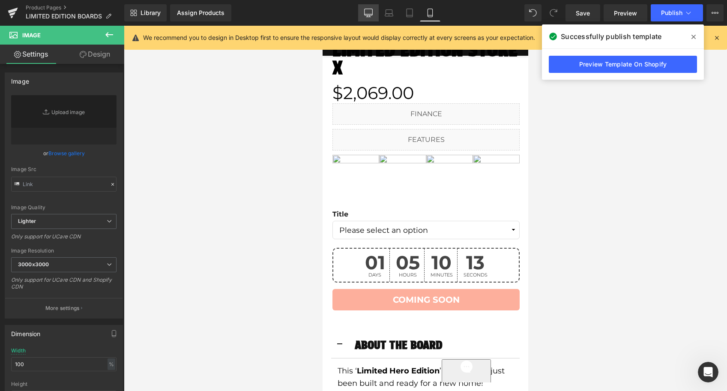
click at [367, 9] on icon at bounding box center [368, 13] width 9 height 9
type input "90"
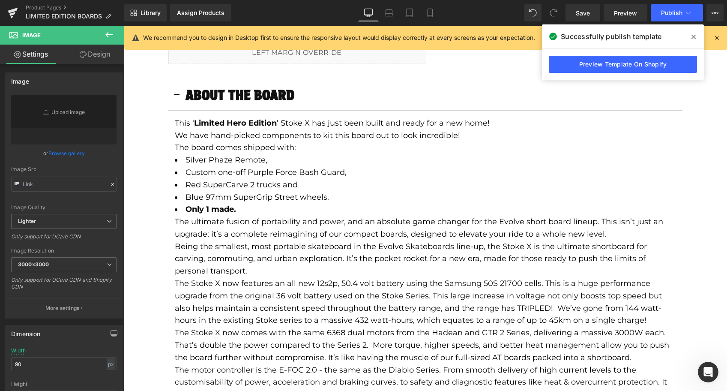
scroll to position [24, 0]
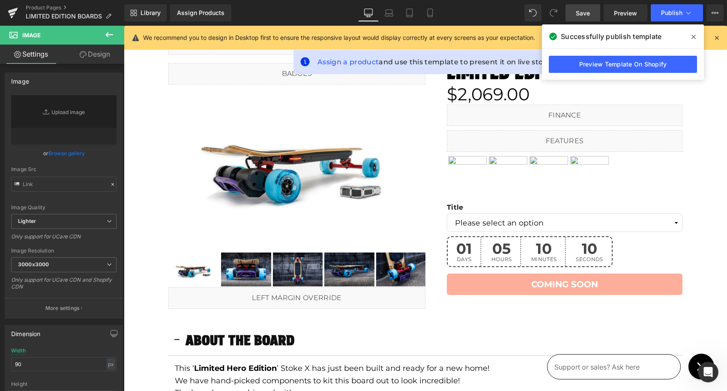
click at [577, 9] on span "Save" at bounding box center [583, 13] width 14 height 9
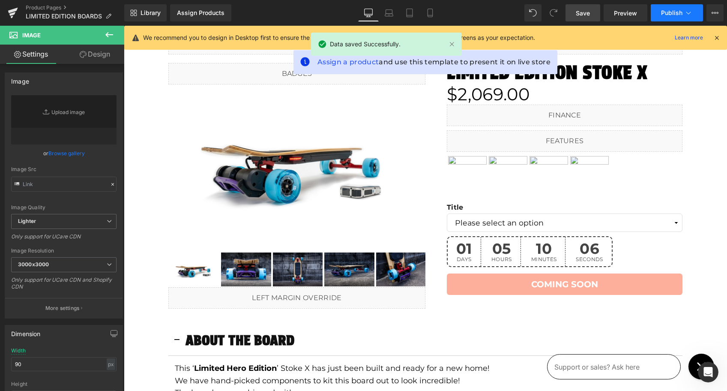
click at [671, 13] on span "Publish" at bounding box center [671, 12] width 21 height 7
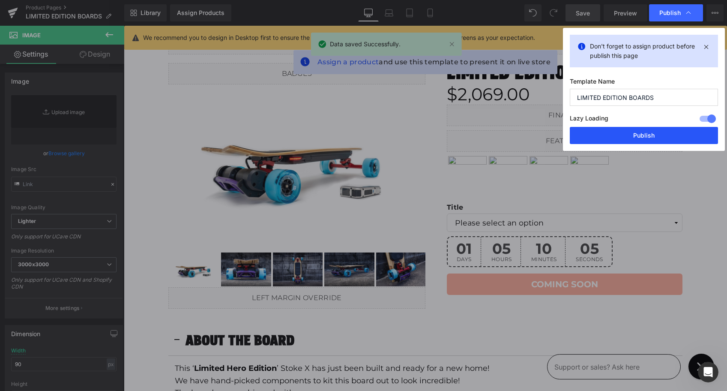
click at [645, 137] on button "Publish" at bounding box center [644, 135] width 148 height 17
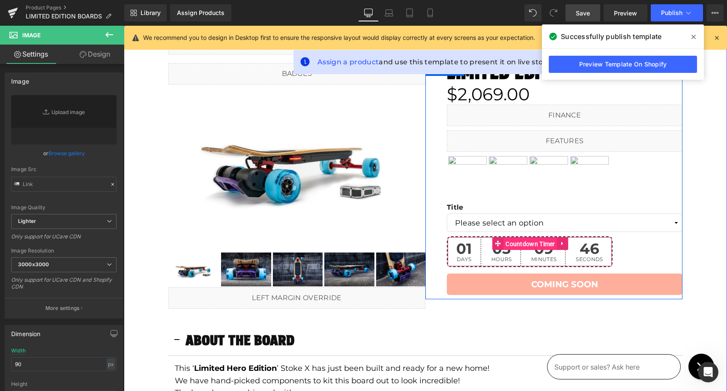
click at [517, 247] on span "Countdown Timer" at bounding box center [530, 243] width 54 height 13
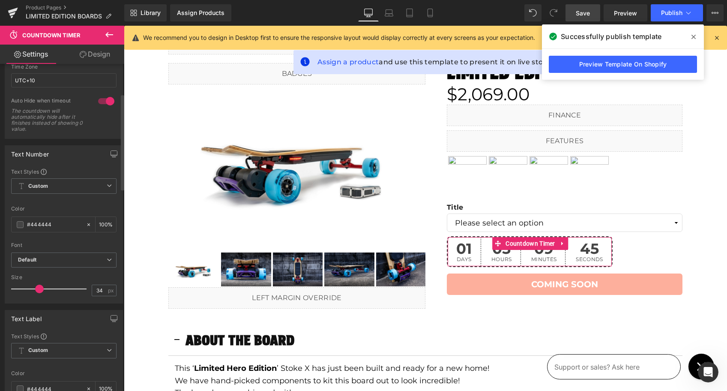
scroll to position [101, 0]
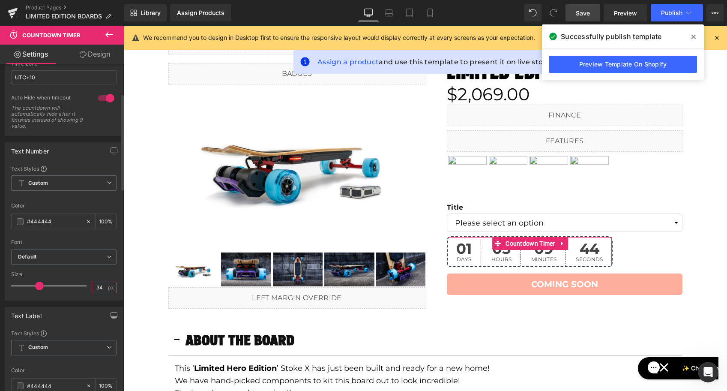
click at [96, 286] on input "34" at bounding box center [99, 287] width 15 height 11
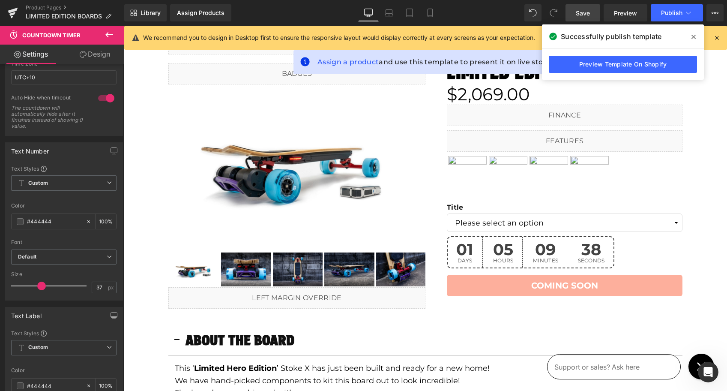
click at [583, 12] on span "Save" at bounding box center [583, 13] width 14 height 9
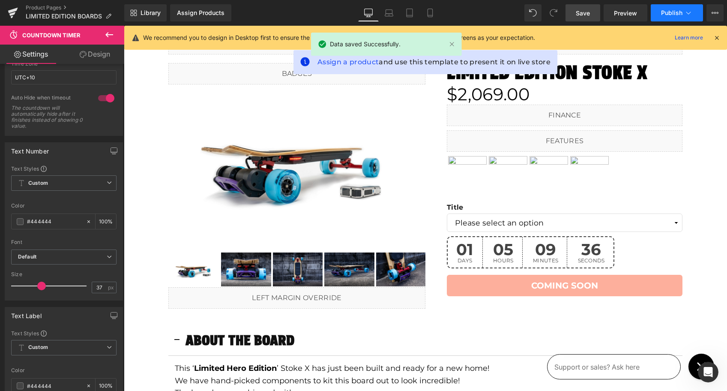
click at [675, 9] on span "Publish" at bounding box center [671, 12] width 21 height 7
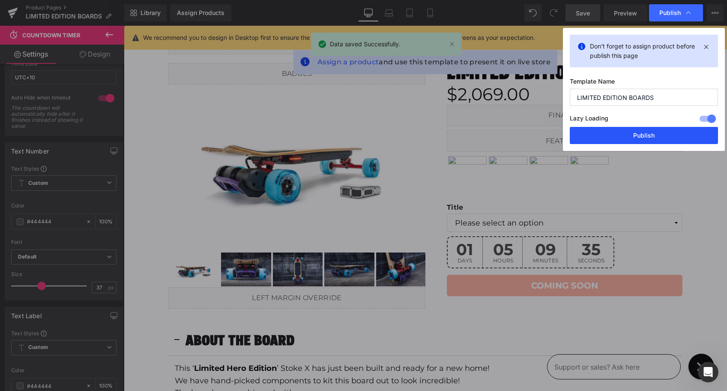
click at [635, 130] on button "Publish" at bounding box center [644, 135] width 148 height 17
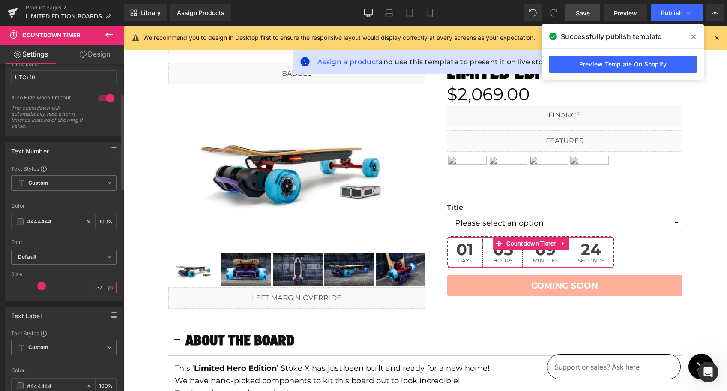
click at [99, 287] on input "37" at bounding box center [99, 287] width 15 height 11
type input "36"
click at [583, 10] on span "Save" at bounding box center [583, 13] width 14 height 9
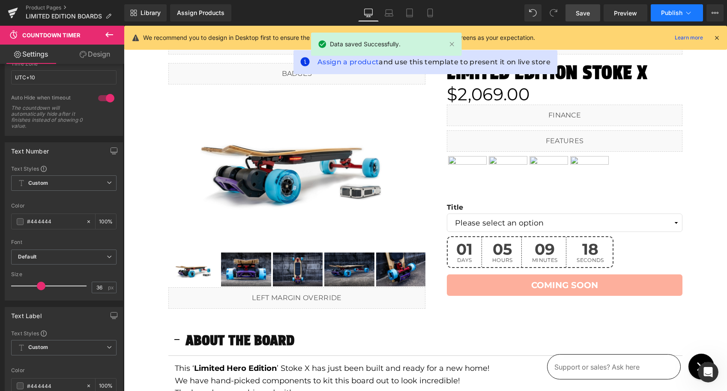
click at [665, 14] on span "Publish" at bounding box center [671, 12] width 21 height 7
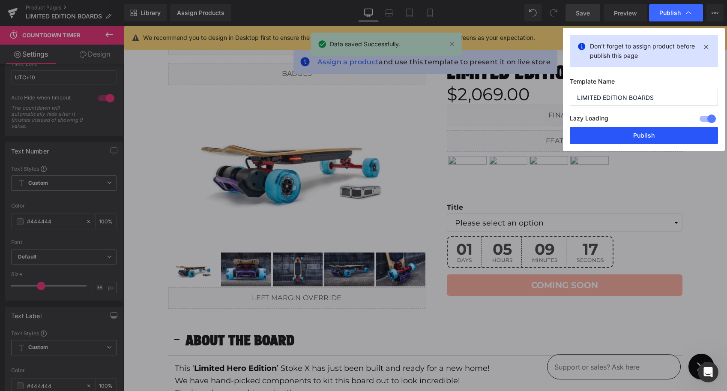
click at [638, 132] on button "Publish" at bounding box center [644, 135] width 148 height 17
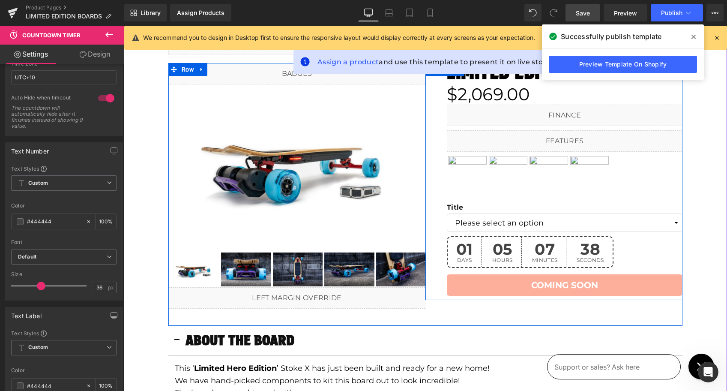
click at [565, 297] on div "Limited Edition Stoke X (P) Title $2,069.00 $0 (P) Price Liquid Liquid Image Im…" at bounding box center [565, 181] width 236 height 237
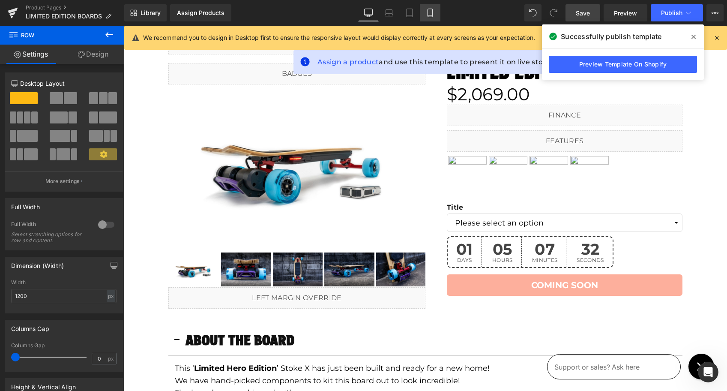
click at [430, 13] on icon at bounding box center [430, 13] width 9 height 9
type input "100"
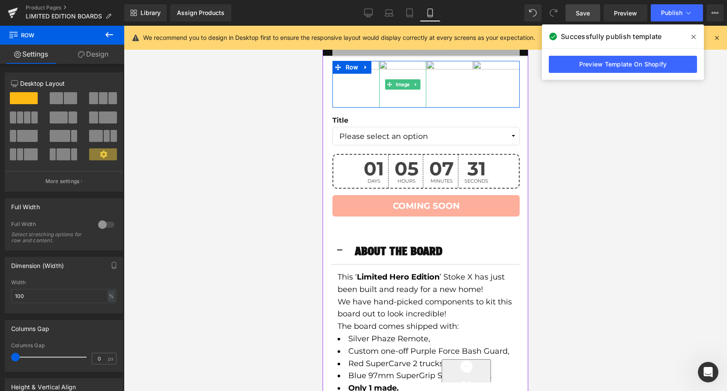
scroll to position [370, 0]
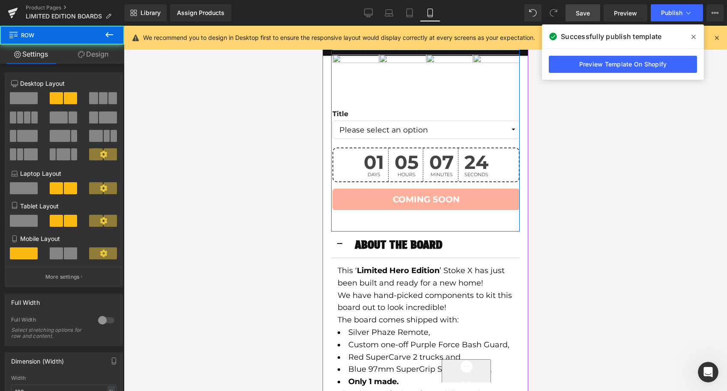
click at [422, 222] on div "Liquid (P) Image ‹" at bounding box center [425, 83] width 188 height 295
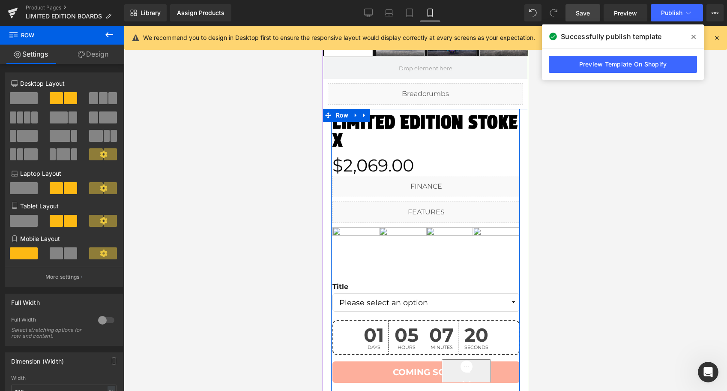
scroll to position [197, 0]
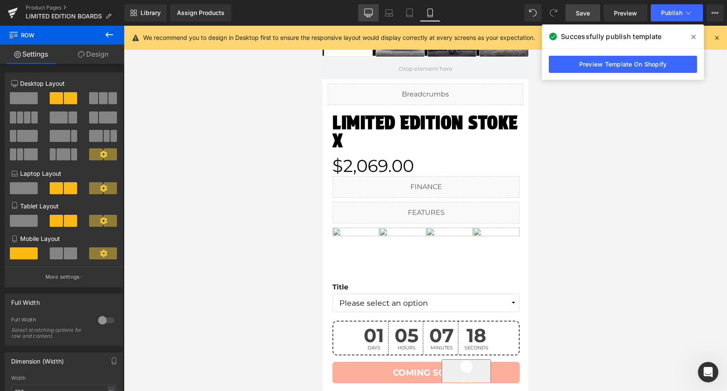
click at [370, 13] on icon at bounding box center [368, 13] width 9 height 9
type input "1200"
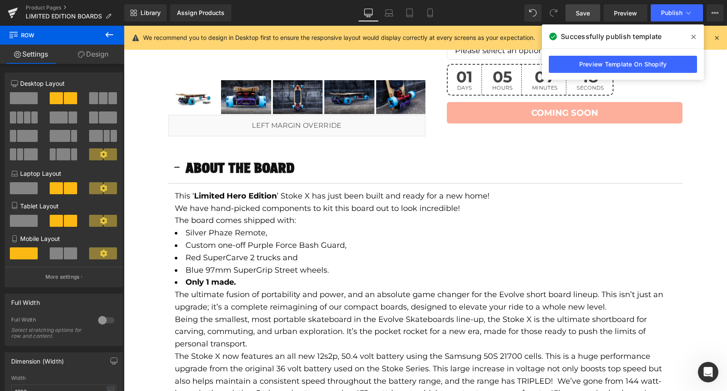
scroll to position [0, 0]
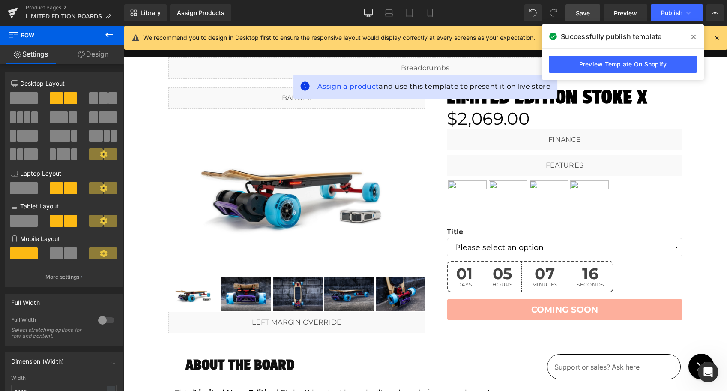
click at [680, 33] on icon at bounding box center [693, 36] width 4 height 7
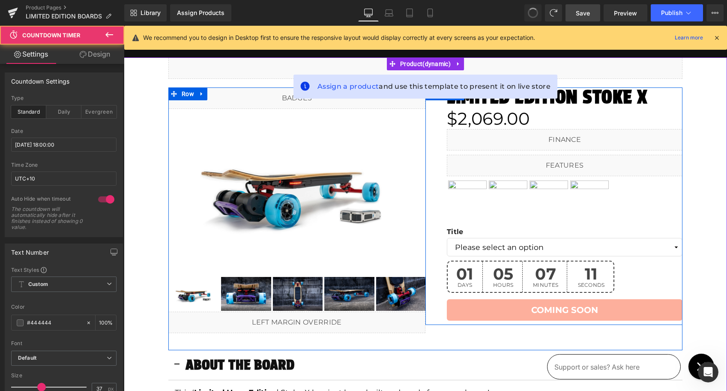
type input "34"
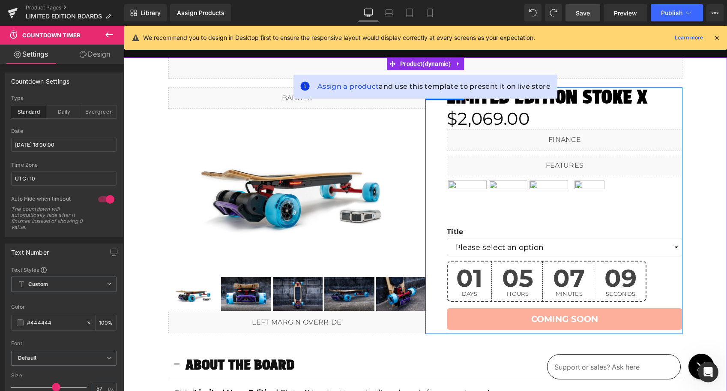
type input "12"
type input "46"
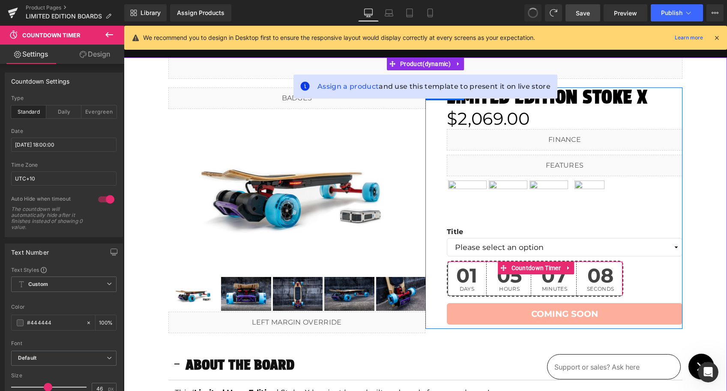
type input "100"
type input "44"
type input "100"
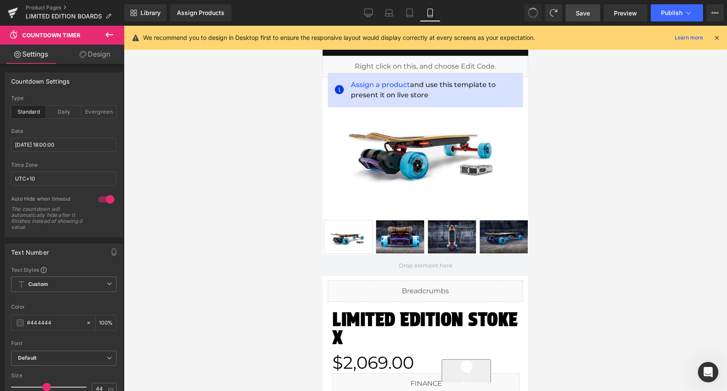
scroll to position [249, 0]
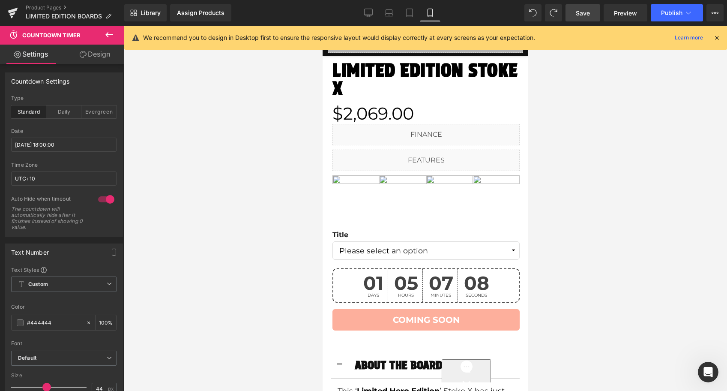
type input "12"
type input "34"
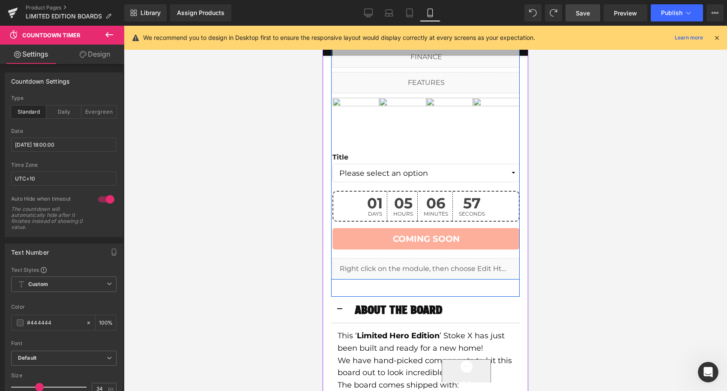
scroll to position [436, 0]
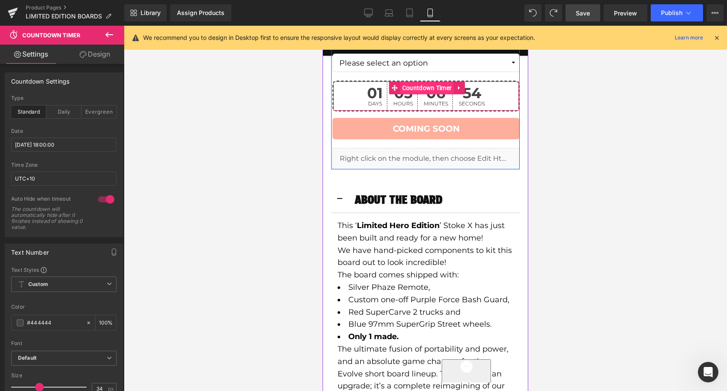
click at [419, 85] on span "Countdown Timer" at bounding box center [427, 87] width 54 height 13
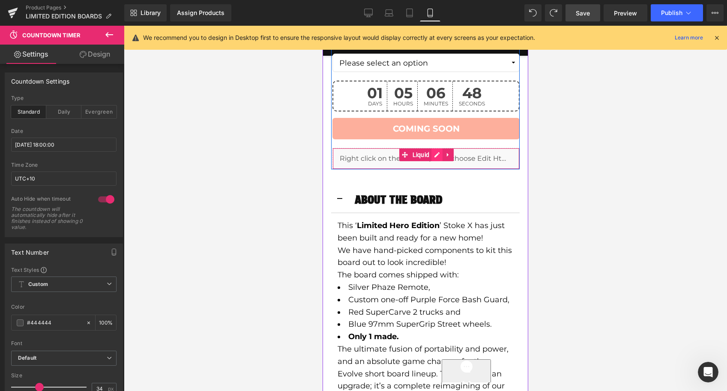
click at [438, 155] on link at bounding box center [436, 154] width 11 height 13
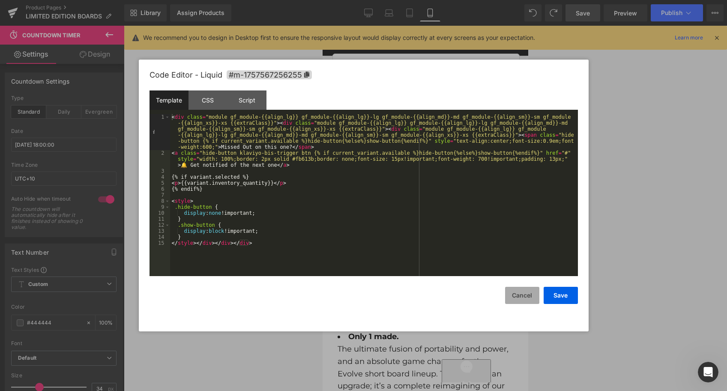
click at [520, 296] on button "Cancel" at bounding box center [522, 295] width 34 height 17
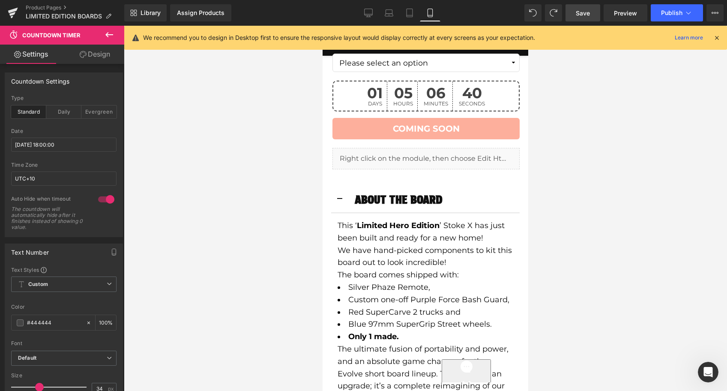
type input "100"
type input "46"
type input "100"
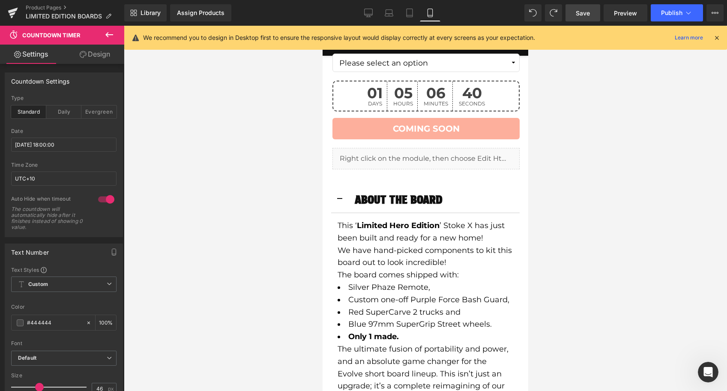
type input "/products/project-bmx"
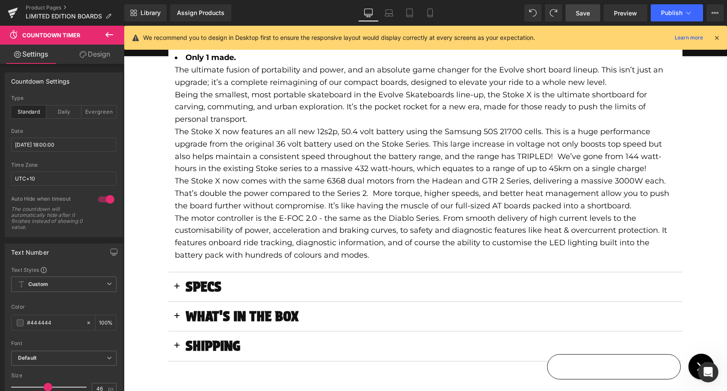
scroll to position [181, 0]
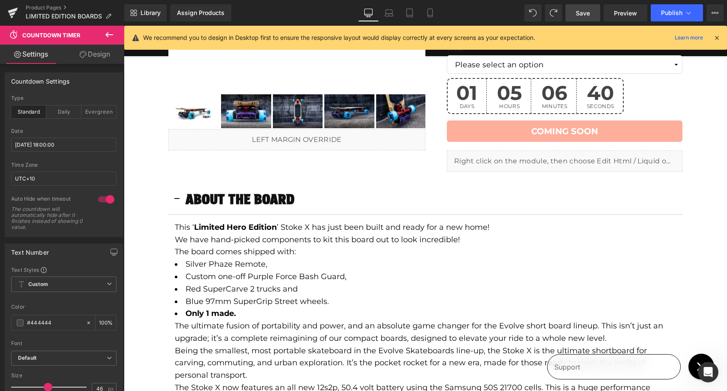
type input "100"
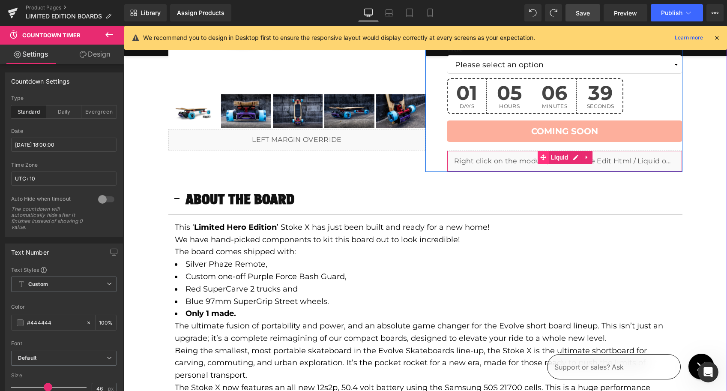
click at [546, 156] on span at bounding box center [543, 157] width 11 height 13
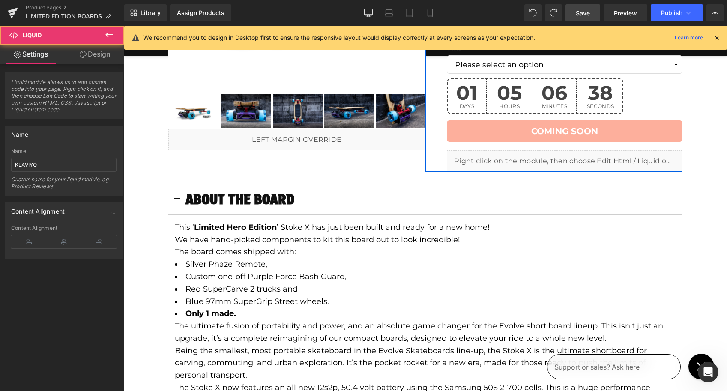
click at [573, 157] on icon at bounding box center [573, 157] width 5 height 5
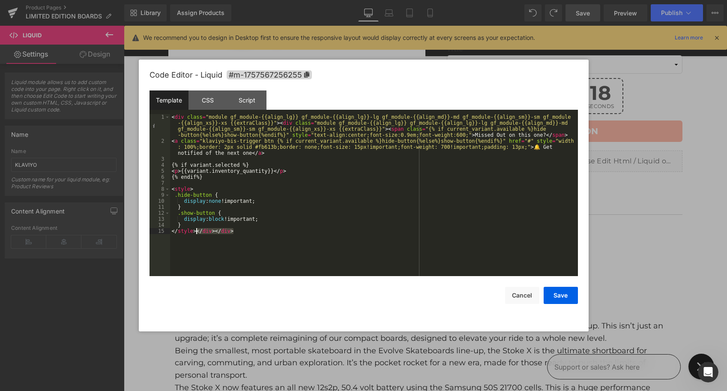
drag, startPoint x: 239, startPoint y: 232, endPoint x: 197, endPoint y: 229, distance: 42.5
click at [197, 229] on div "< div class = "module gf_module-{{align_lg}} gf_module-{{align_lg}}-lg gf_modul…" at bounding box center [374, 210] width 408 height 192
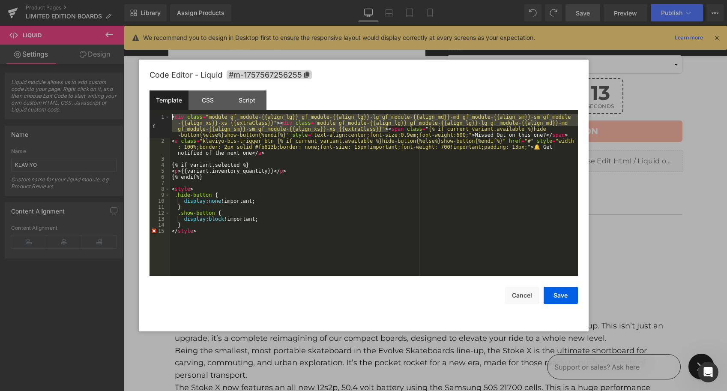
drag, startPoint x: 389, startPoint y: 130, endPoint x: 305, endPoint y: 88, distance: 94.1
click at [305, 88] on div "Code Editor - Liquid #m-1757567256255 Template CSS Script Data 1 2 3 4 5 6 7 8 …" at bounding box center [363, 196] width 428 height 272
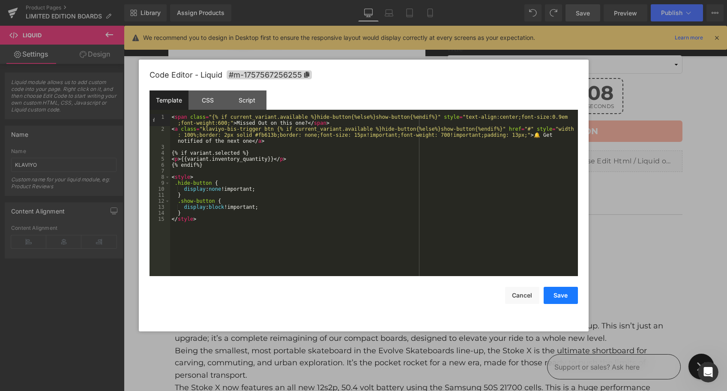
click at [556, 297] on button "Save" at bounding box center [561, 295] width 34 height 17
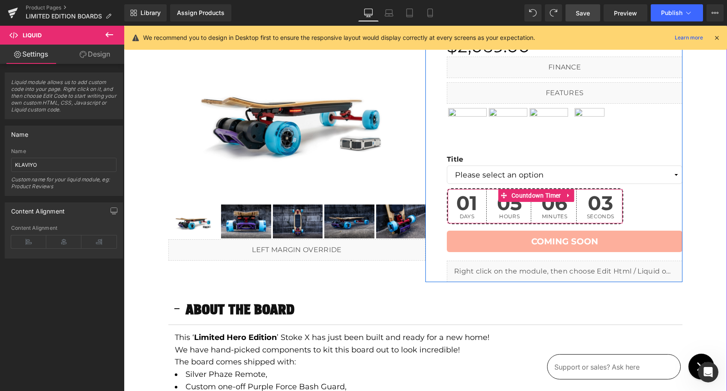
scroll to position [0, 0]
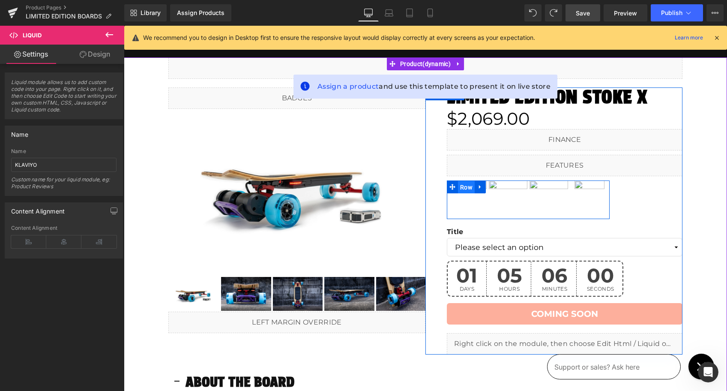
click at [466, 187] on span "Row" at bounding box center [466, 187] width 17 height 13
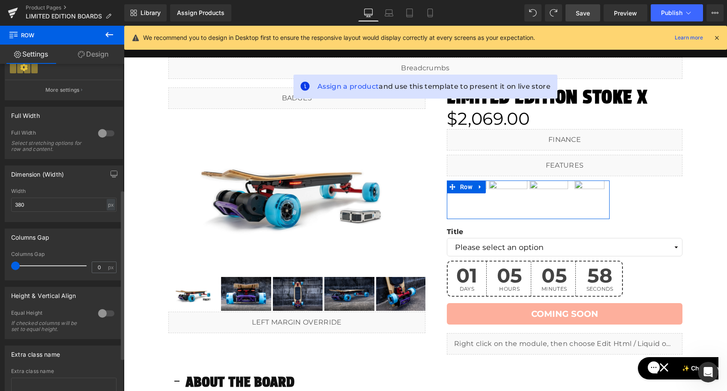
scroll to position [246, 0]
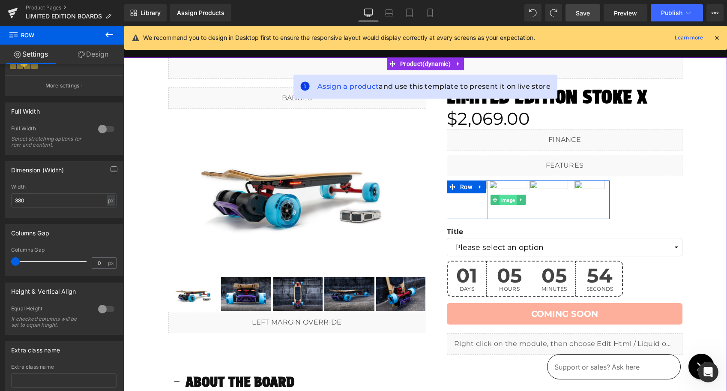
click at [506, 201] on span "Image" at bounding box center [507, 200] width 17 height 10
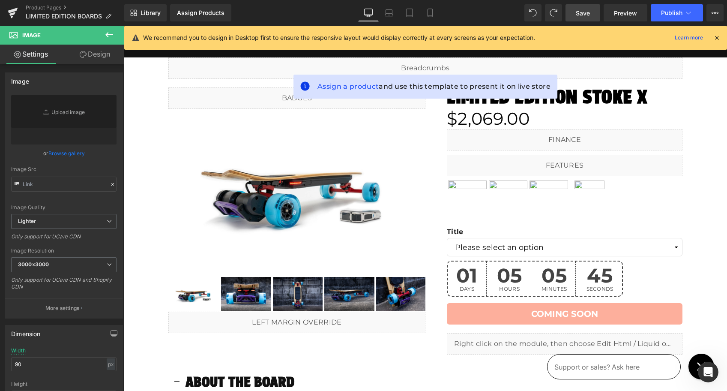
click at [579, 13] on span "Save" at bounding box center [583, 13] width 14 height 9
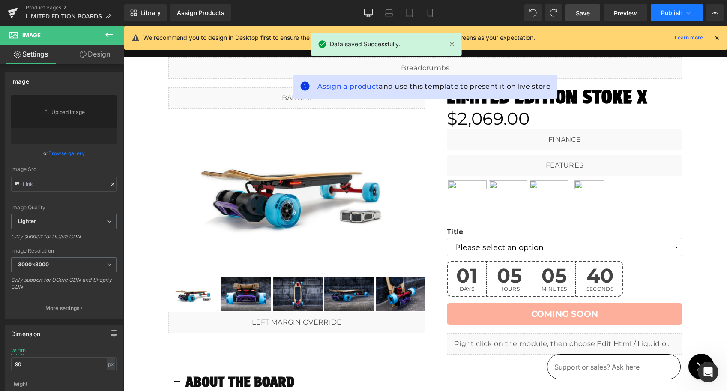
click at [680, 12] on span "Publish" at bounding box center [671, 12] width 21 height 7
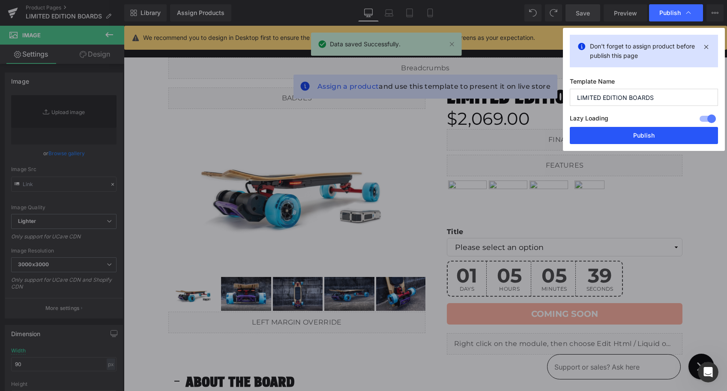
click at [649, 137] on button "Publish" at bounding box center [644, 135] width 148 height 17
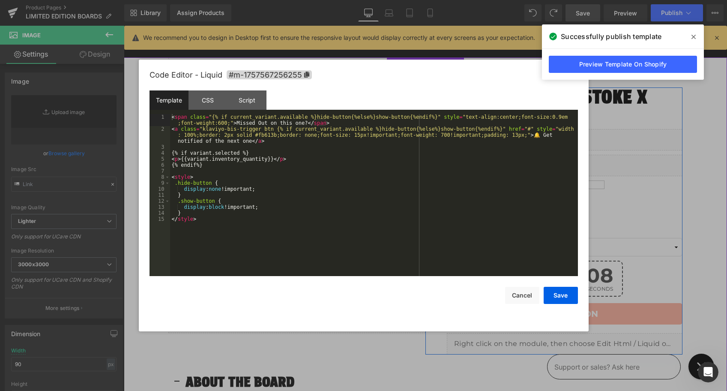
click at [574, 341] on icon at bounding box center [573, 340] width 4 height 4
click at [171, 116] on div "< span class = "{% if current_variant.available %}hide-button{%else%}show-butto…" at bounding box center [374, 204] width 408 height 180
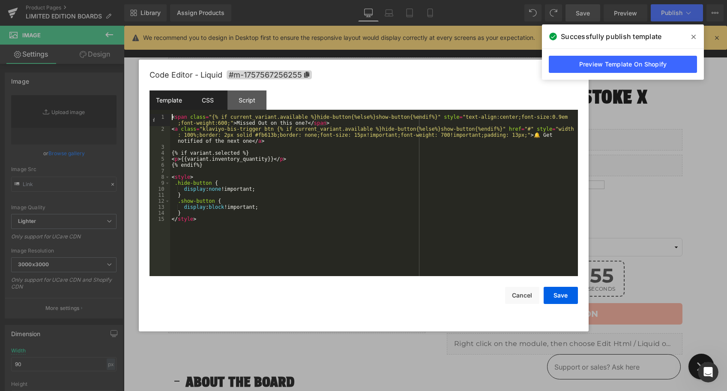
click at [205, 99] on div "CSS" at bounding box center [207, 99] width 39 height 19
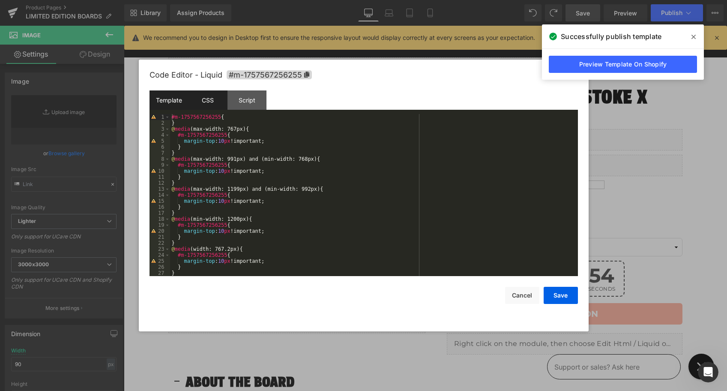
click at [170, 102] on div "Template" at bounding box center [168, 99] width 39 height 19
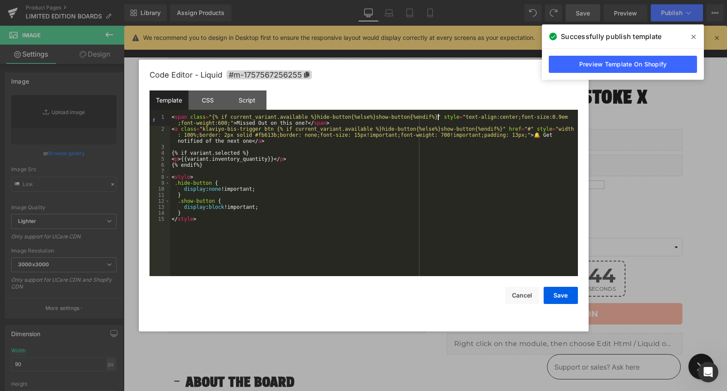
click at [437, 117] on div "< span class = "{% if current_variant.available %}hide-button{%else%}show-butto…" at bounding box center [374, 204] width 408 height 180
click at [441, 116] on div "< span class = "{% if current_variant.available %}hide-button{%else%}show-butto…" at bounding box center [374, 204] width 408 height 180
click at [202, 130] on div "< span class = "{% if current_variant.available %}hide-button{%else%}show-butto…" at bounding box center [374, 204] width 408 height 180
paste textarea
click at [448, 117] on div "< span class = "{% if current_variant.available %}hide-button{%else%}show-butto…" at bounding box center [374, 204] width 408 height 180
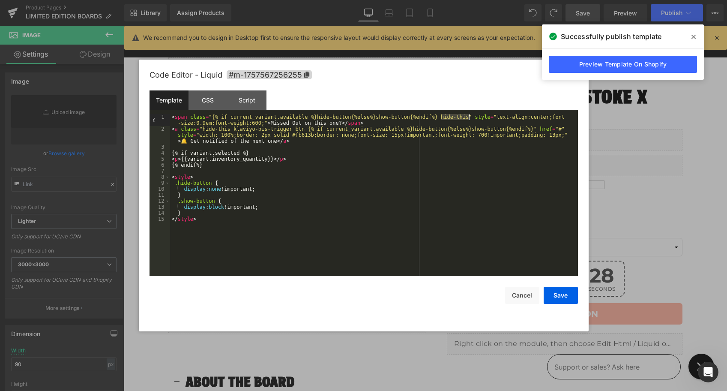
drag, startPoint x: 448, startPoint y: 117, endPoint x: 460, endPoint y: 117, distance: 12.0
click at [460, 117] on div "< span class = "{% if current_variant.available %}hide-button{%else%}show-butto…" at bounding box center [374, 204] width 408 height 180
click at [212, 117] on div "< span class = "{% if current_variant.available %}hide-button{%else%}show-butto…" at bounding box center [374, 204] width 408 height 180
paste textarea
click at [201, 213] on div "< span class = "hide-this {% if current_variant.available %}hide-button{%else%}…" at bounding box center [374, 204] width 408 height 180
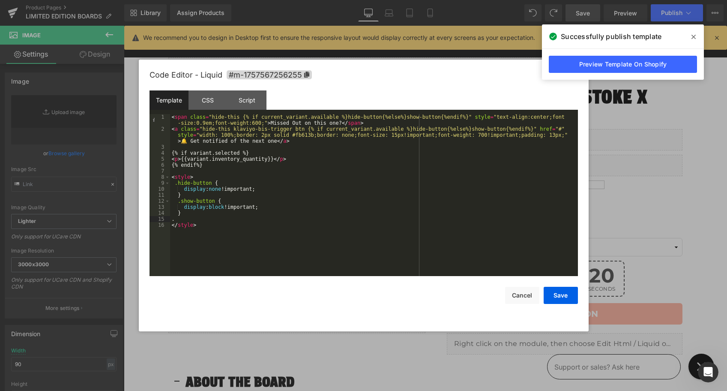
paste textarea
click at [186, 191] on div "< span class = "hide-this {% if current_variant.available %}hide-button{%else%}…" at bounding box center [374, 204] width 408 height 180
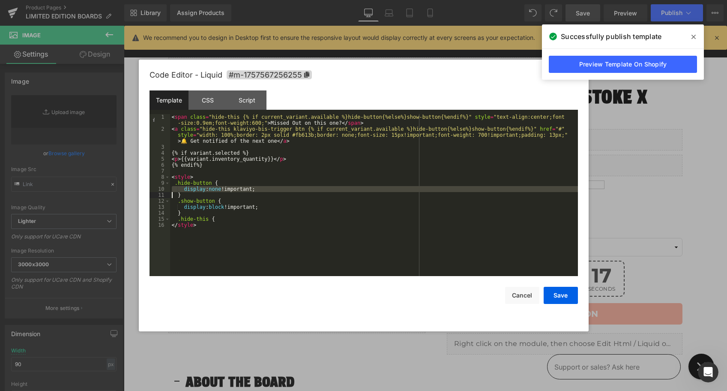
click at [186, 191] on div "< span class = "hide-this {% if current_variant.available %}hide-button{%else%}…" at bounding box center [374, 204] width 408 height 180
click at [222, 220] on div "< span class = "hide-this {% if current_variant.available %}hide-button{%else%}…" at bounding box center [374, 204] width 408 height 180
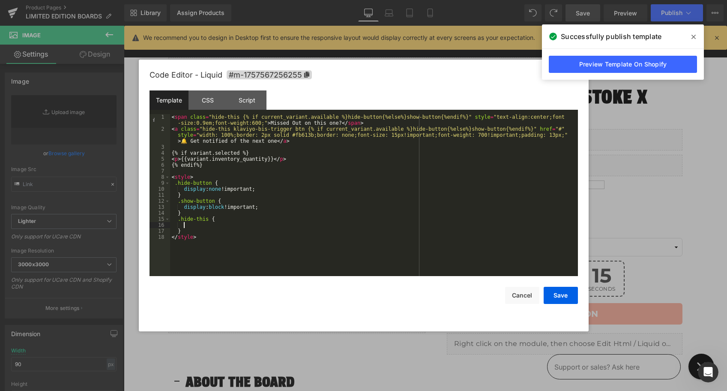
paste textarea
click at [563, 294] on button "Save" at bounding box center [561, 295] width 34 height 17
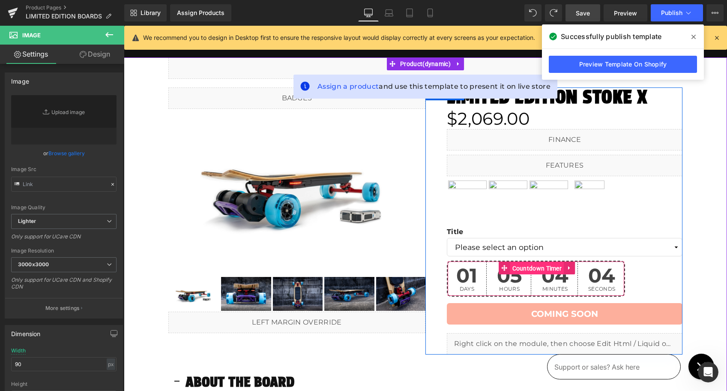
click at [529, 267] on span "Countdown Timer" at bounding box center [537, 268] width 54 height 13
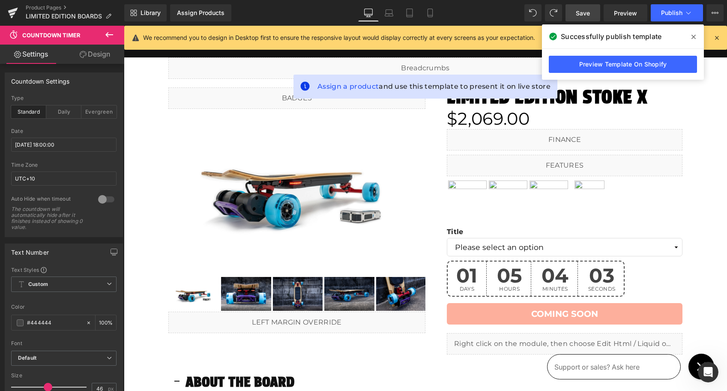
click at [582, 11] on span "Save" at bounding box center [583, 13] width 14 height 9
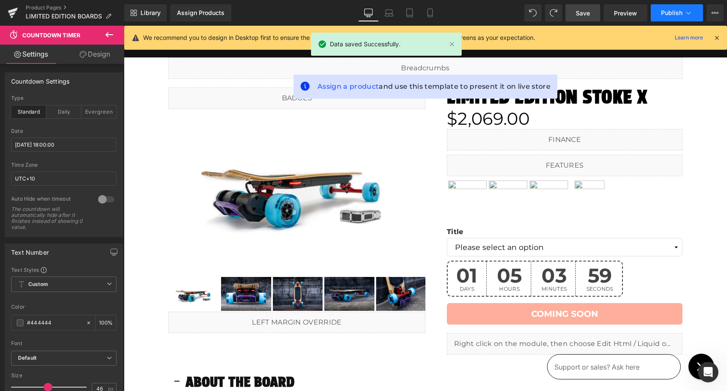
click at [665, 8] on button "Publish" at bounding box center [677, 12] width 52 height 17
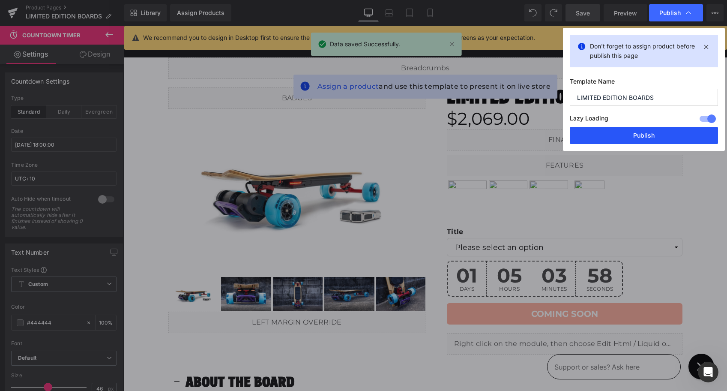
click at [640, 139] on button "Publish" at bounding box center [644, 135] width 148 height 17
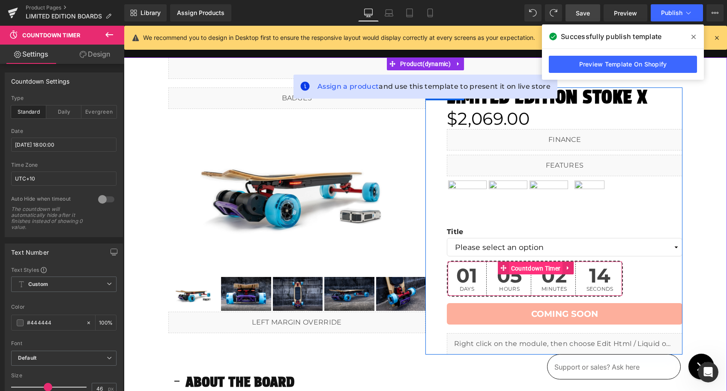
click at [513, 269] on span "Countdown Timer" at bounding box center [536, 268] width 54 height 13
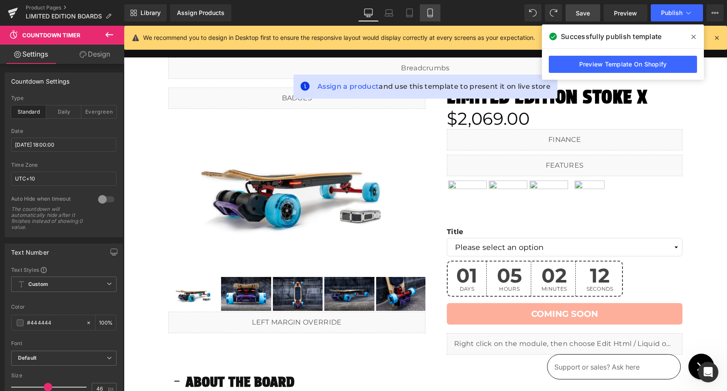
click at [432, 12] on icon at bounding box center [430, 13] width 9 height 9
type input "100"
type input "34"
type input "100"
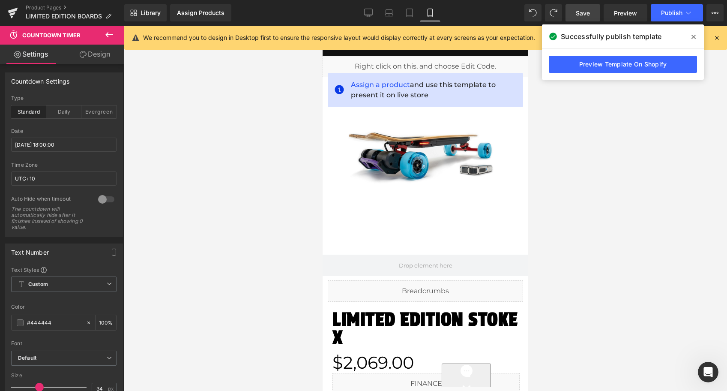
scroll to position [249, 0]
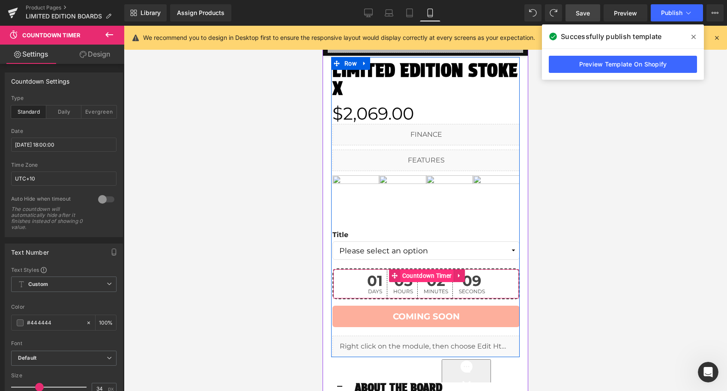
click at [410, 277] on span "Countdown Timer" at bounding box center [427, 275] width 54 height 13
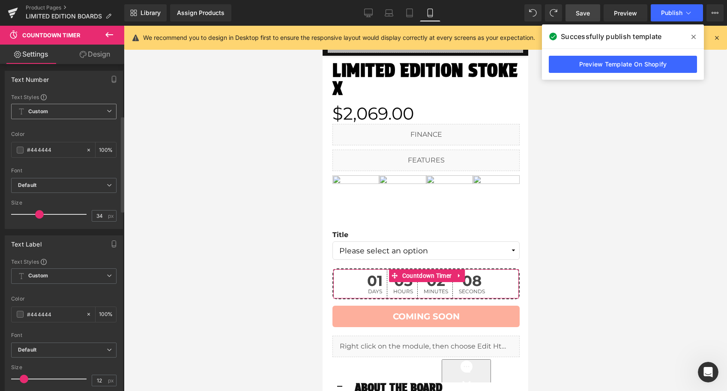
scroll to position [186, 0]
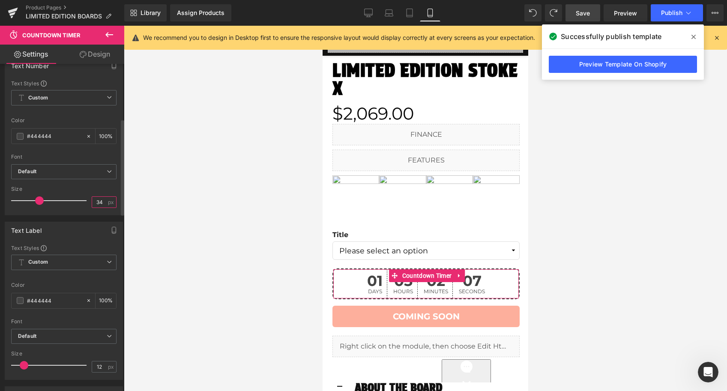
click at [102, 204] on input "34" at bounding box center [99, 202] width 15 height 11
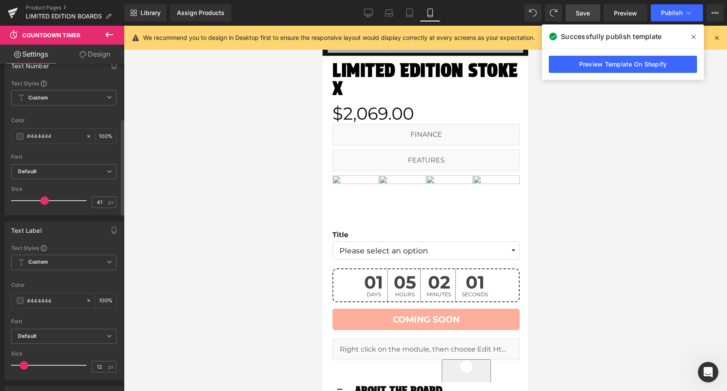
type input "40"
click at [45, 200] on span at bounding box center [43, 200] width 9 height 9
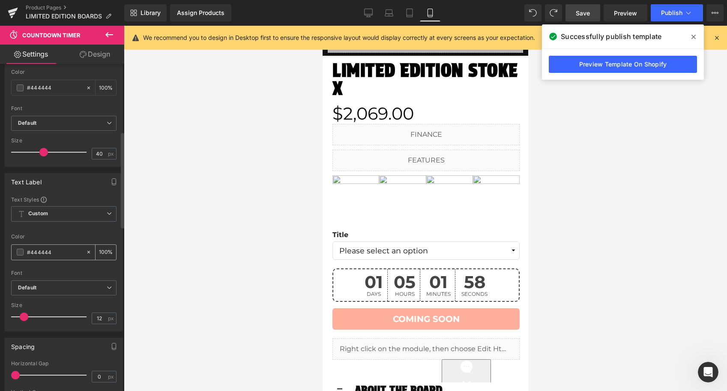
scroll to position [244, 0]
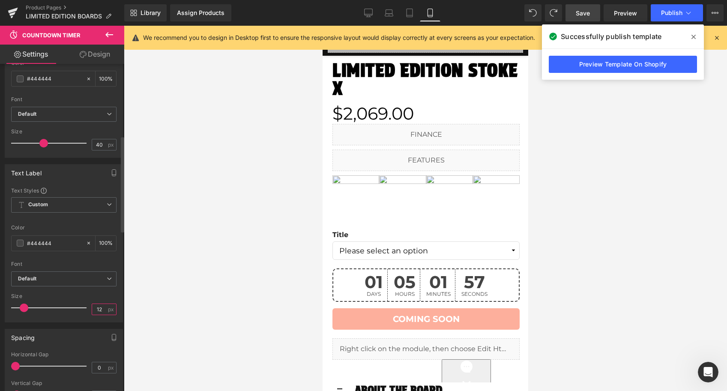
click at [96, 309] on input "12" at bounding box center [99, 309] width 15 height 11
type input "11"
click at [366, 13] on icon at bounding box center [368, 13] width 9 height 9
type input "100"
type input "46"
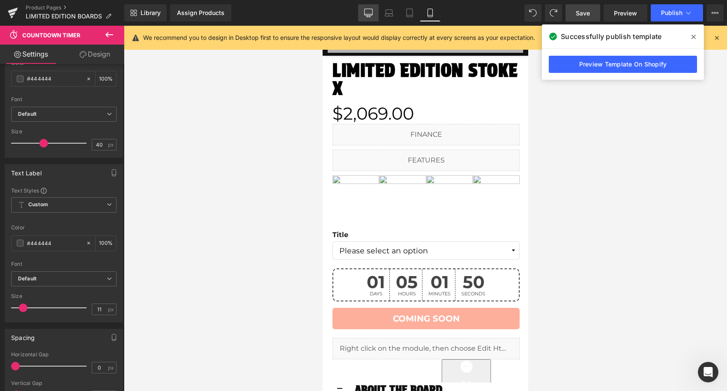
type input "100"
type input "12"
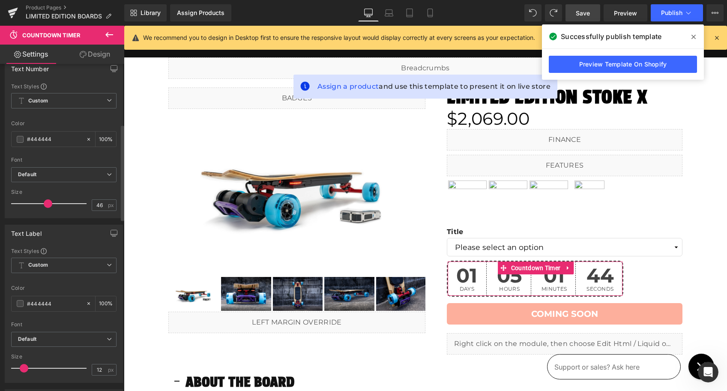
scroll to position [155, 0]
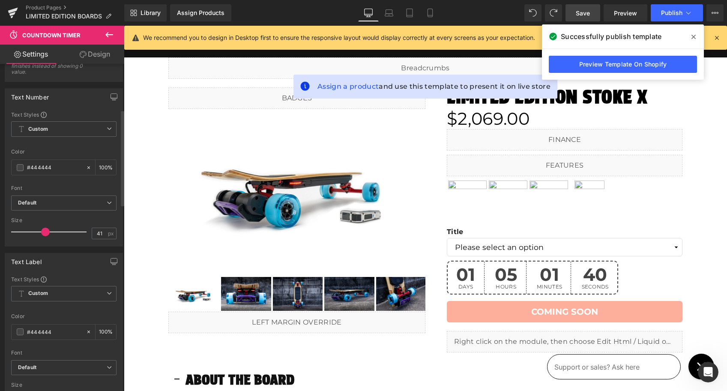
type input "40"
click at [44, 232] on span at bounding box center [43, 231] width 9 height 9
click at [588, 14] on span "Save" at bounding box center [583, 13] width 14 height 9
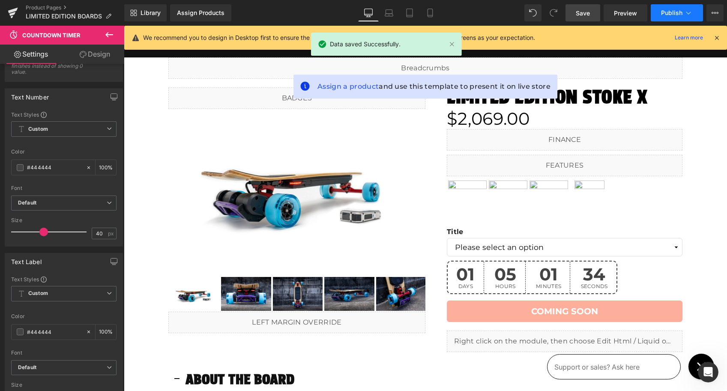
click at [670, 11] on span "Publish" at bounding box center [671, 12] width 21 height 7
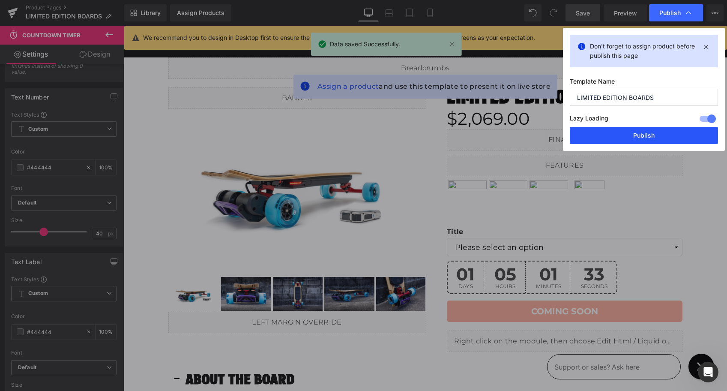
click at [652, 134] on button "Publish" at bounding box center [644, 135] width 148 height 17
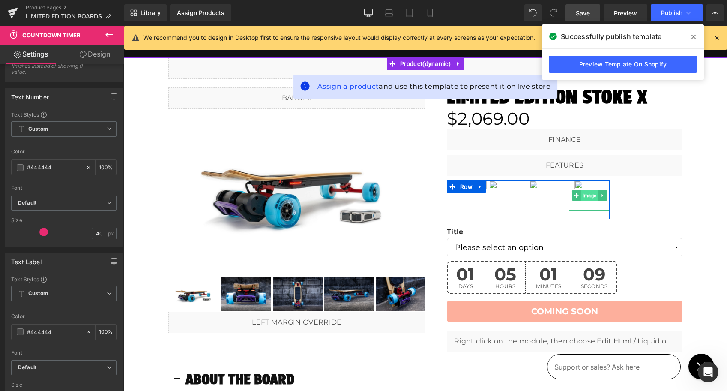
click at [586, 194] on span "Image" at bounding box center [588, 195] width 17 height 10
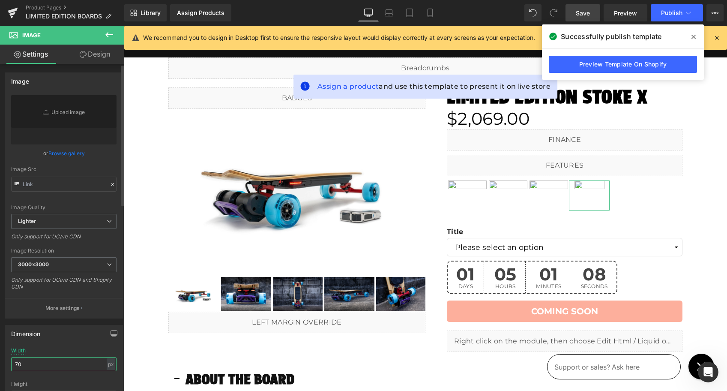
click at [56, 363] on input "70" at bounding box center [63, 364] width 105 height 14
type input "90"
click at [586, 11] on span "Save" at bounding box center [583, 13] width 14 height 9
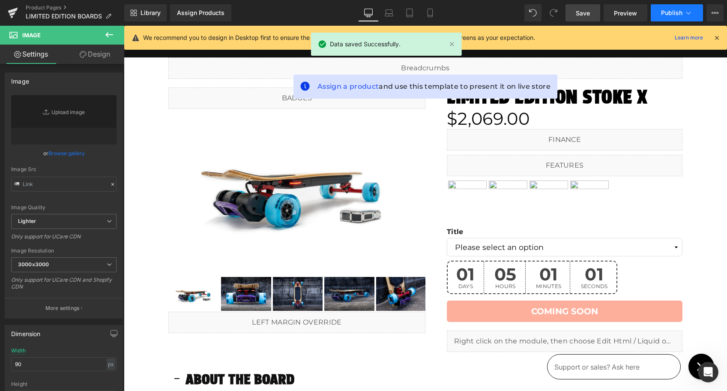
click at [670, 14] on span "Publish" at bounding box center [671, 12] width 21 height 7
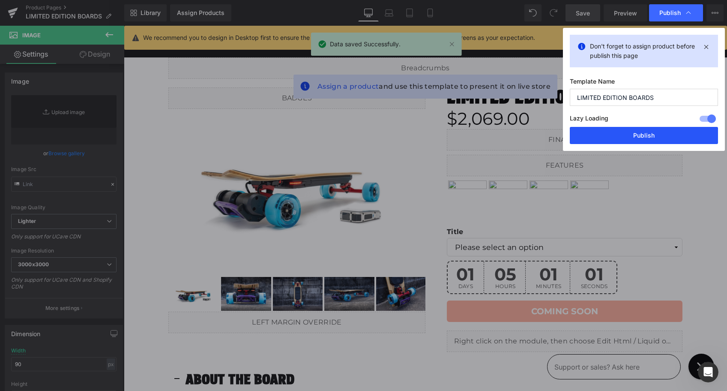
click at [625, 137] on button "Publish" at bounding box center [644, 135] width 148 height 17
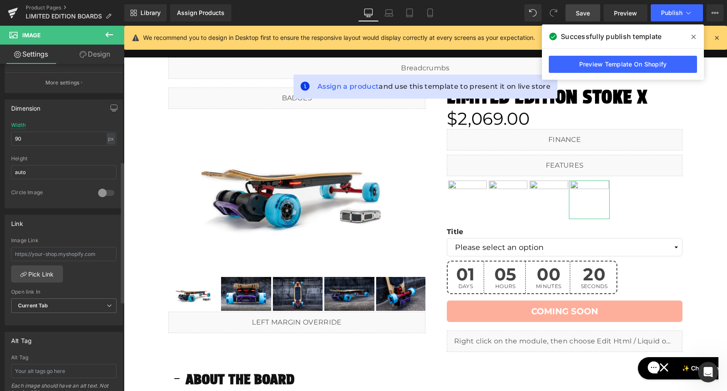
scroll to position [224, 0]
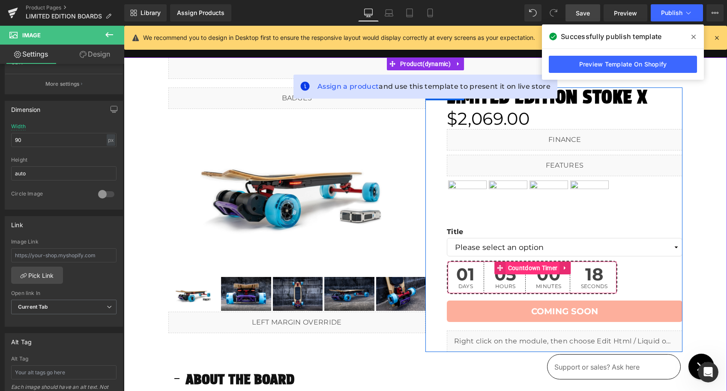
click at [525, 268] on span "Countdown Timer" at bounding box center [533, 267] width 54 height 13
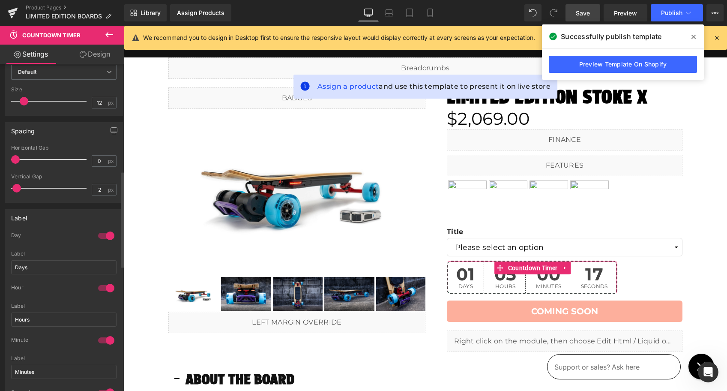
scroll to position [789, 0]
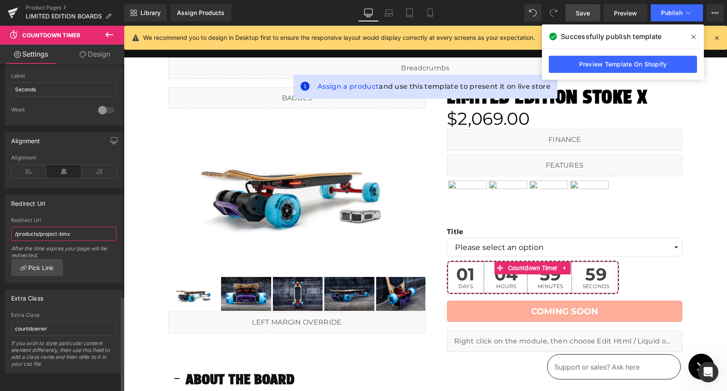
click at [46, 227] on input "/products/project-bmx" at bounding box center [63, 234] width 105 height 14
paste input "limited-edition-board"
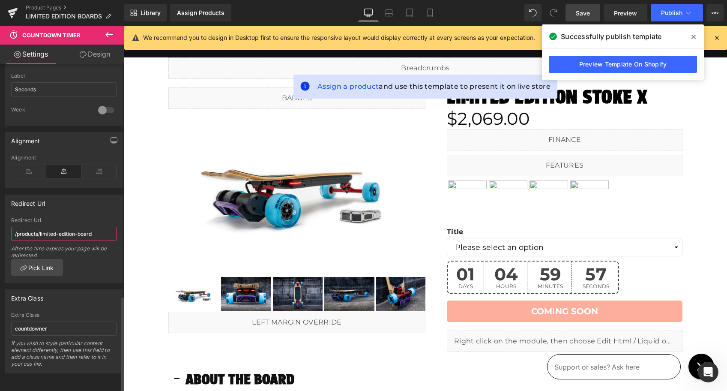
type input "/products/limited-edition-board"
click at [582, 19] on link "Save" at bounding box center [582, 12] width 35 height 17
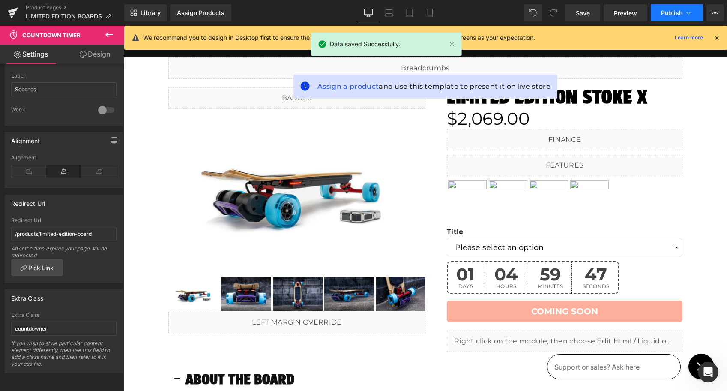
click at [672, 10] on span "Publish" at bounding box center [671, 12] width 21 height 7
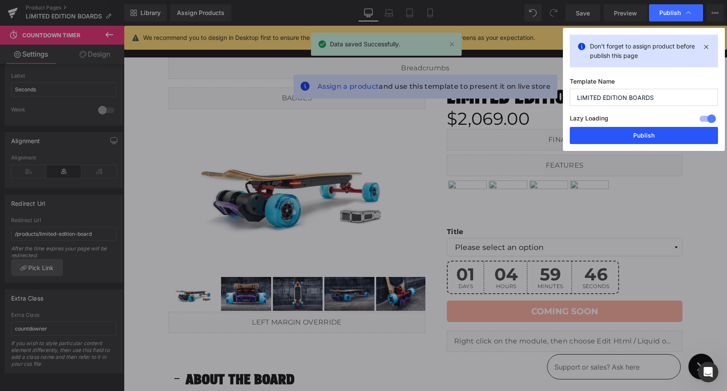
click at [645, 138] on button "Publish" at bounding box center [644, 135] width 148 height 17
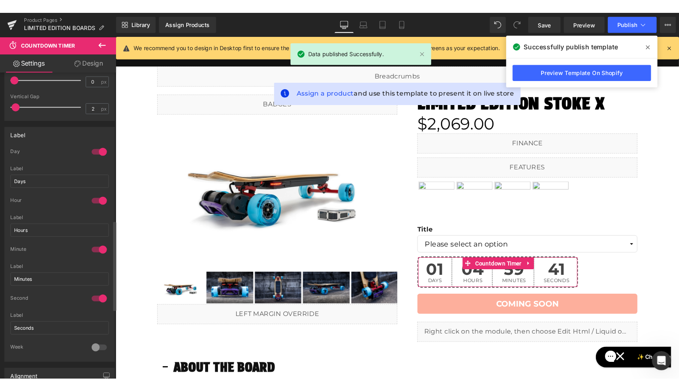
scroll to position [537, 0]
